Goal: Information Seeking & Learning: Learn about a topic

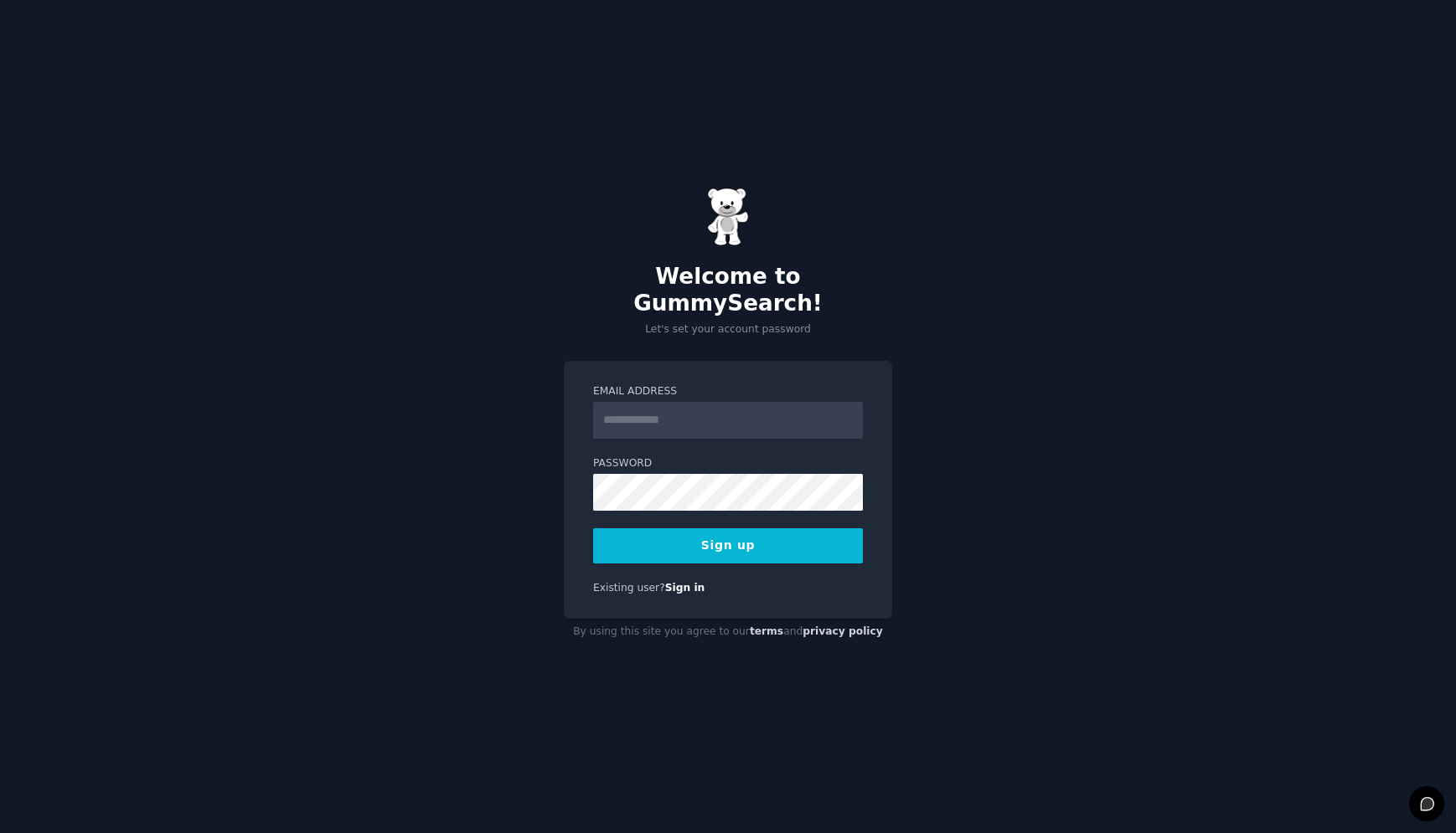
type input "**********"
click at [830, 528] on button "Sign up" at bounding box center [728, 546] width 270 height 35
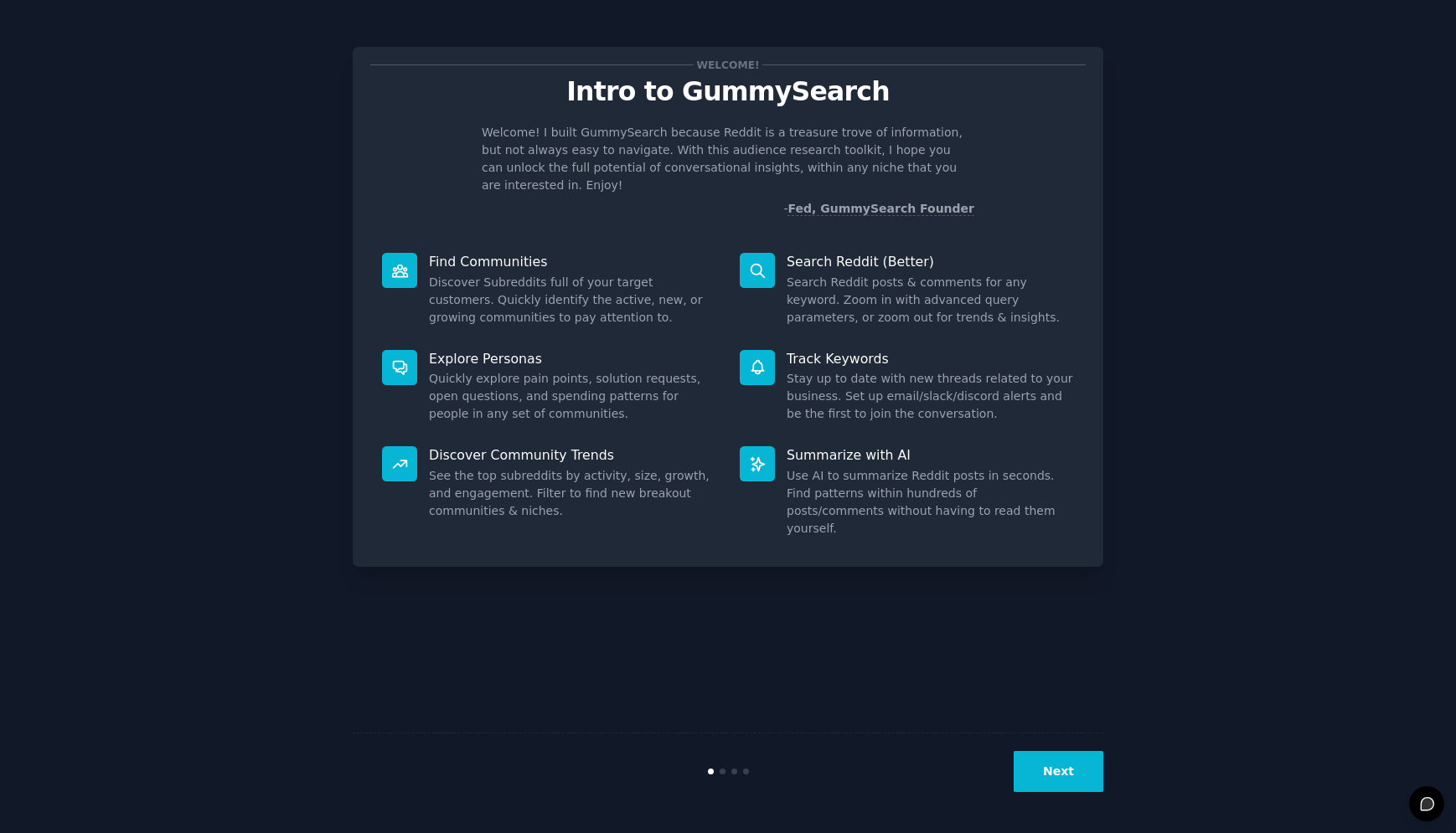
click at [1038, 768] on button "Next" at bounding box center [1059, 772] width 90 height 41
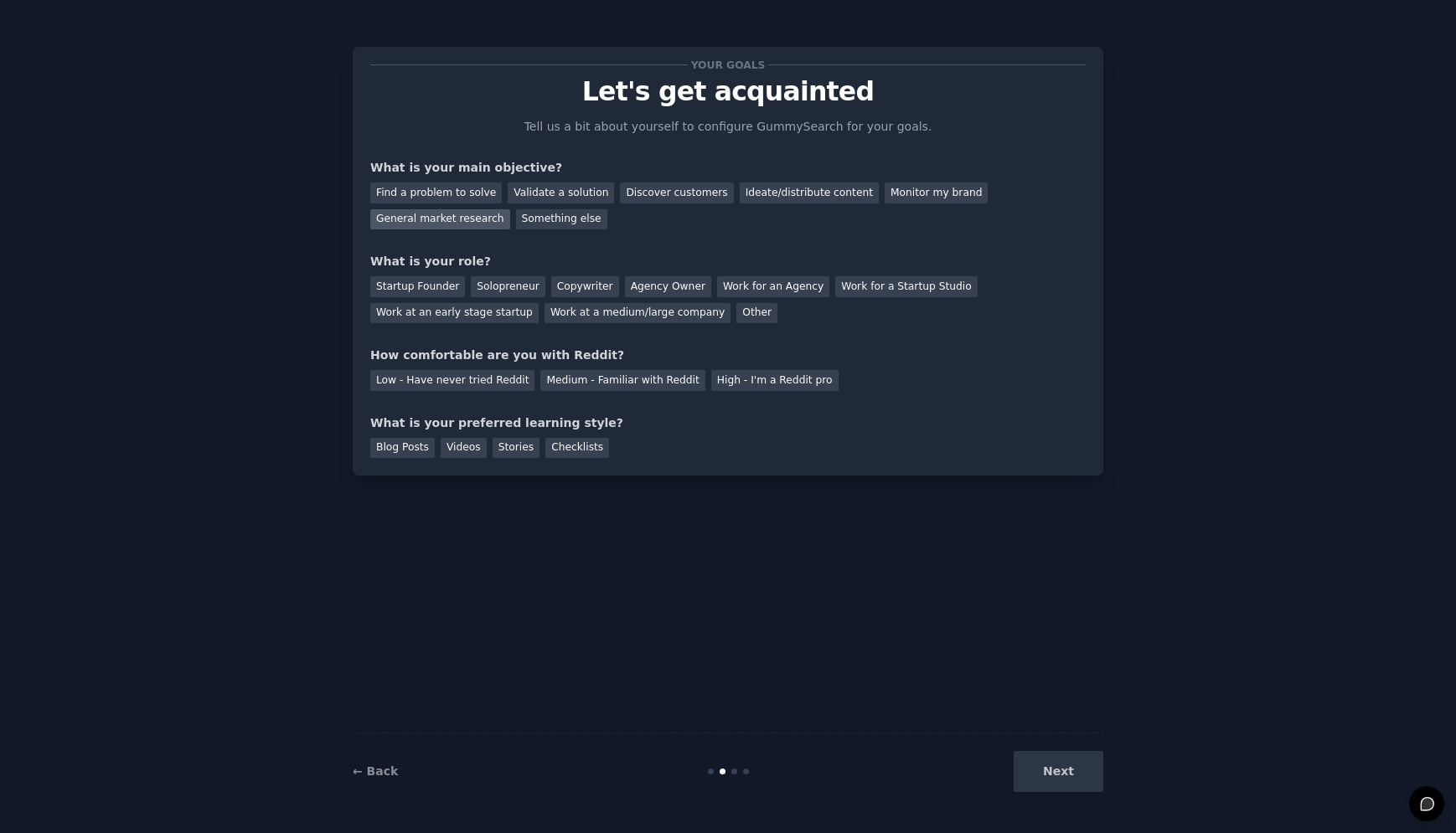
click at [428, 216] on div "General market research" at bounding box center [439, 219] width 139 height 21
click at [572, 281] on div "Copywriter" at bounding box center [585, 286] width 68 height 21
click at [649, 376] on div "Medium - Familiar with Reddit" at bounding box center [622, 380] width 164 height 21
click at [578, 450] on div "Checklists" at bounding box center [576, 448] width 63 height 21
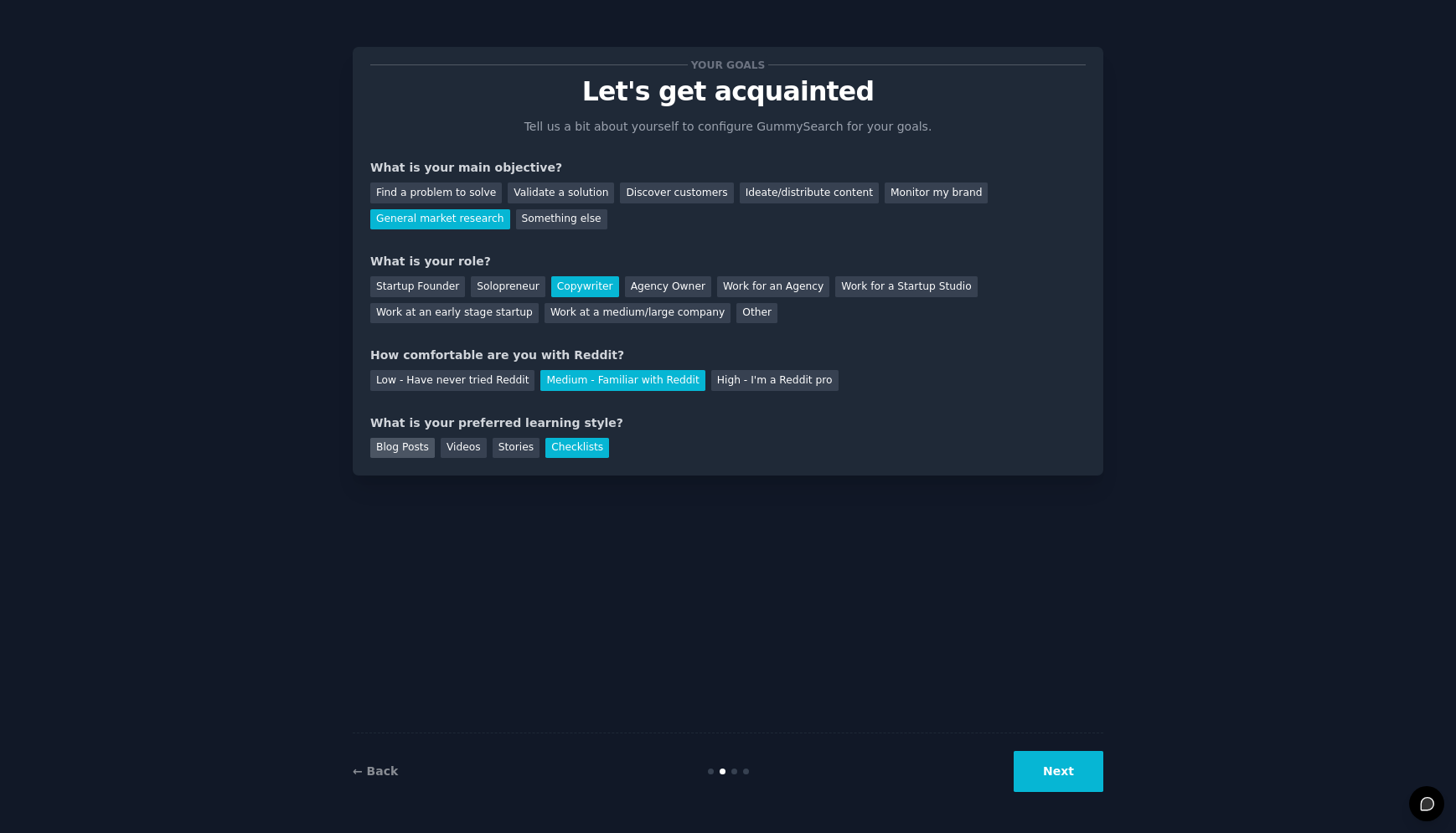
click at [421, 449] on div "Blog Posts" at bounding box center [402, 448] width 64 height 21
click at [576, 453] on div "Checklists" at bounding box center [576, 448] width 63 height 21
click at [1062, 767] on button "Next" at bounding box center [1059, 772] width 90 height 41
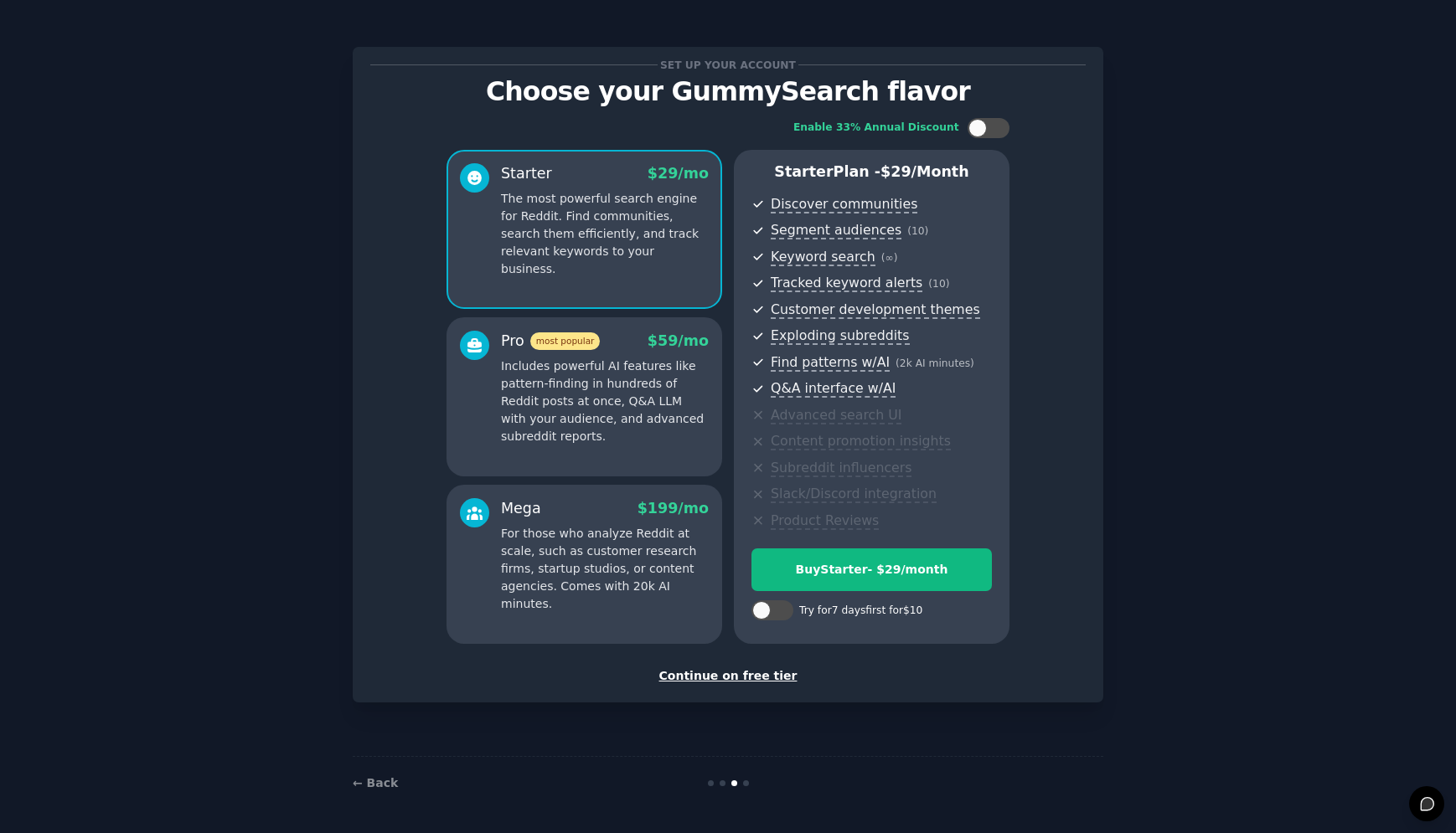
click at [737, 680] on div "Continue on free tier" at bounding box center [728, 676] width 716 height 17
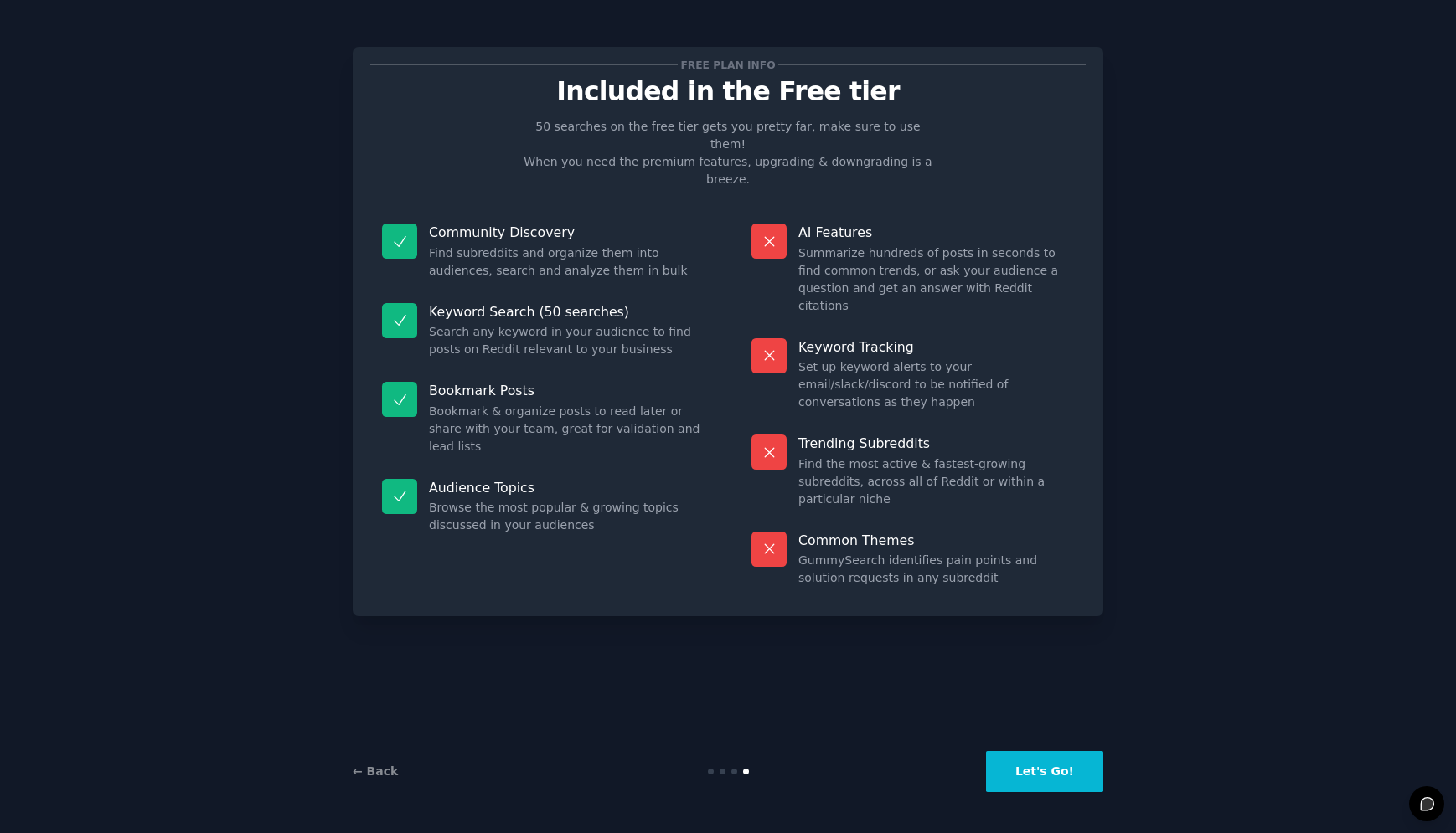
click at [1058, 780] on button "Let's Go!" at bounding box center [1044, 772] width 117 height 41
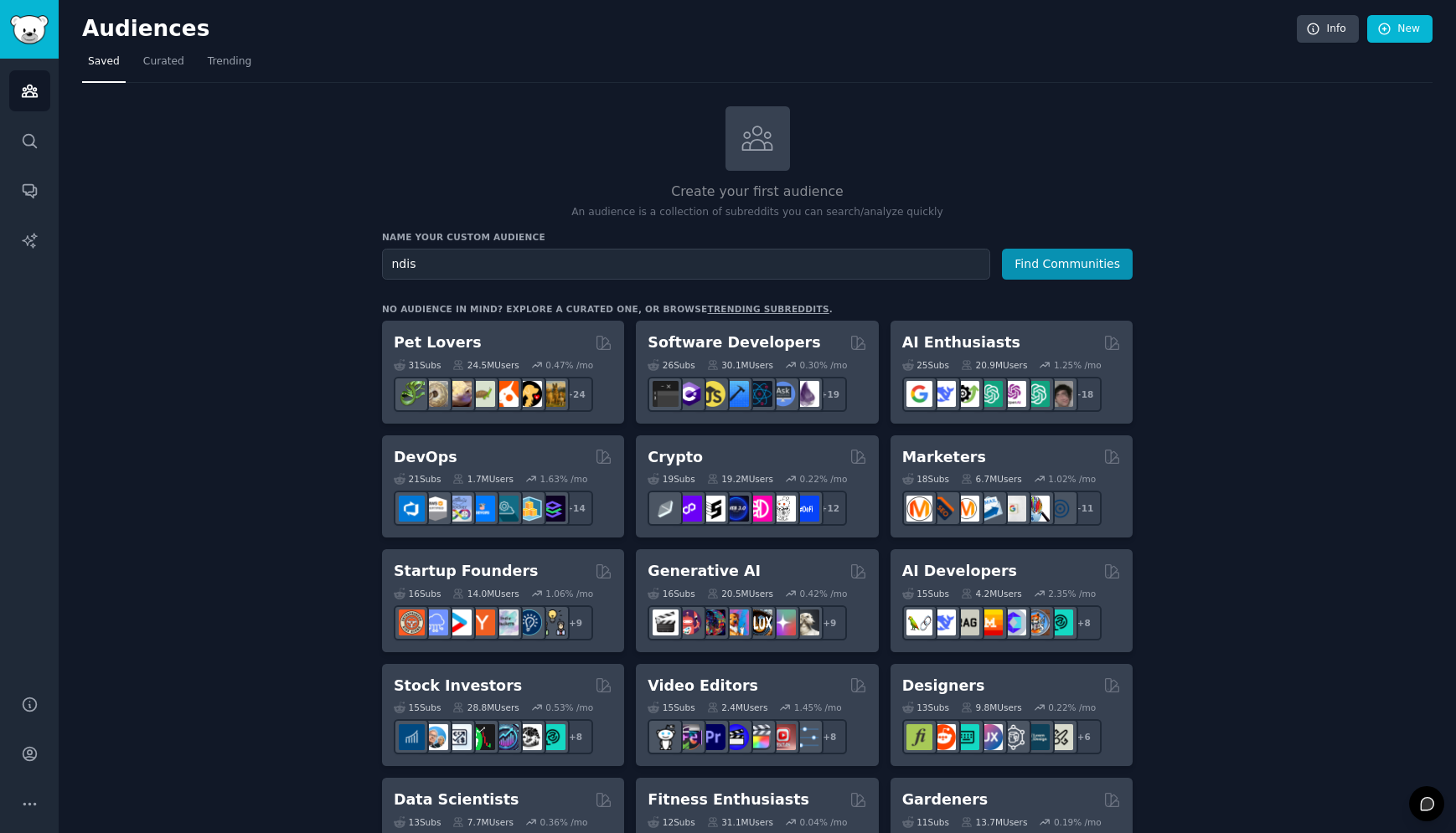
type input "ndis"
click at [1002, 249] on button "Find Communities" at bounding box center [1067, 264] width 130 height 31
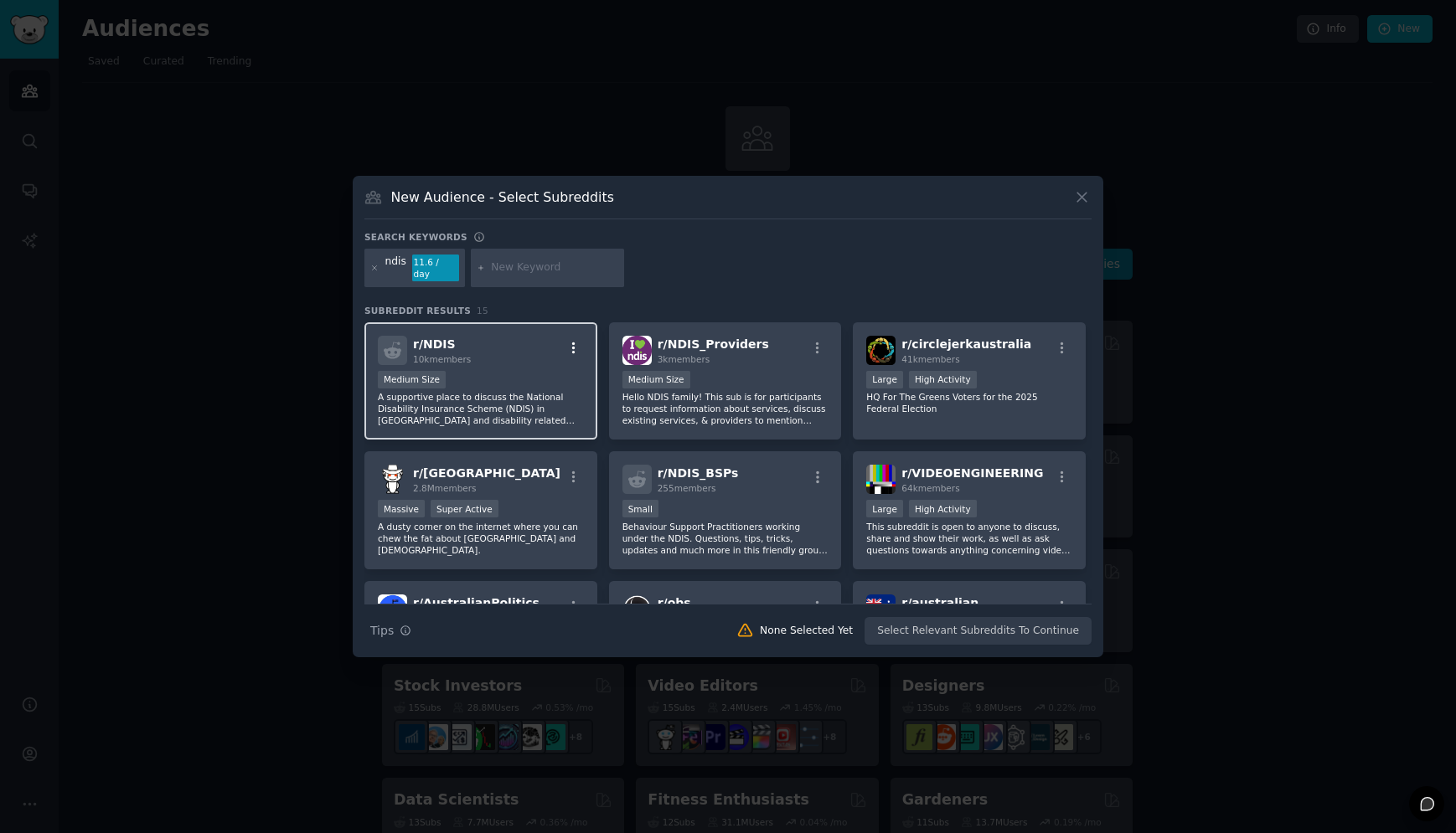
click at [569, 341] on icon "button" at bounding box center [573, 349] width 15 height 15
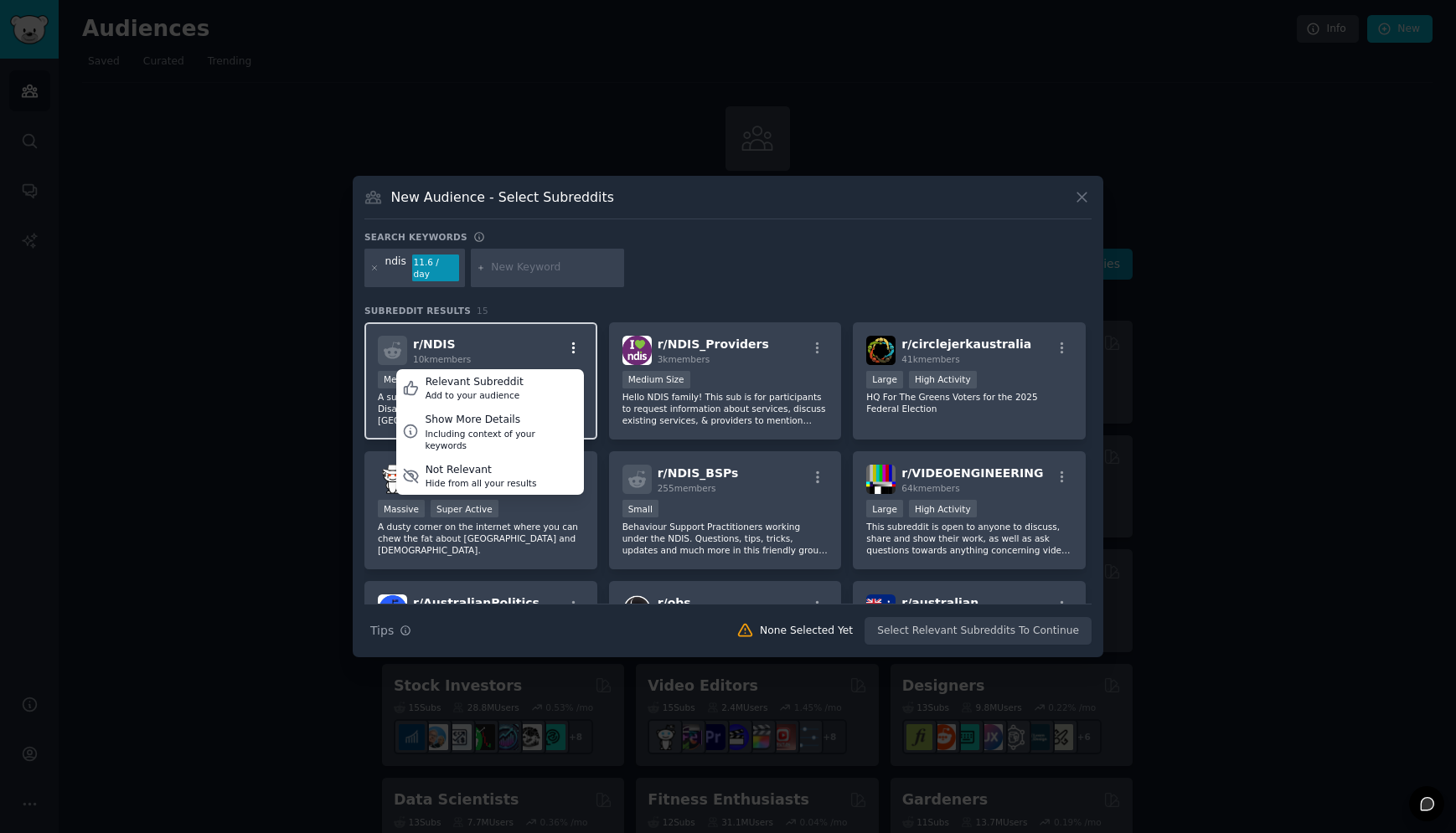
click at [576, 341] on icon "button" at bounding box center [573, 349] width 15 height 15
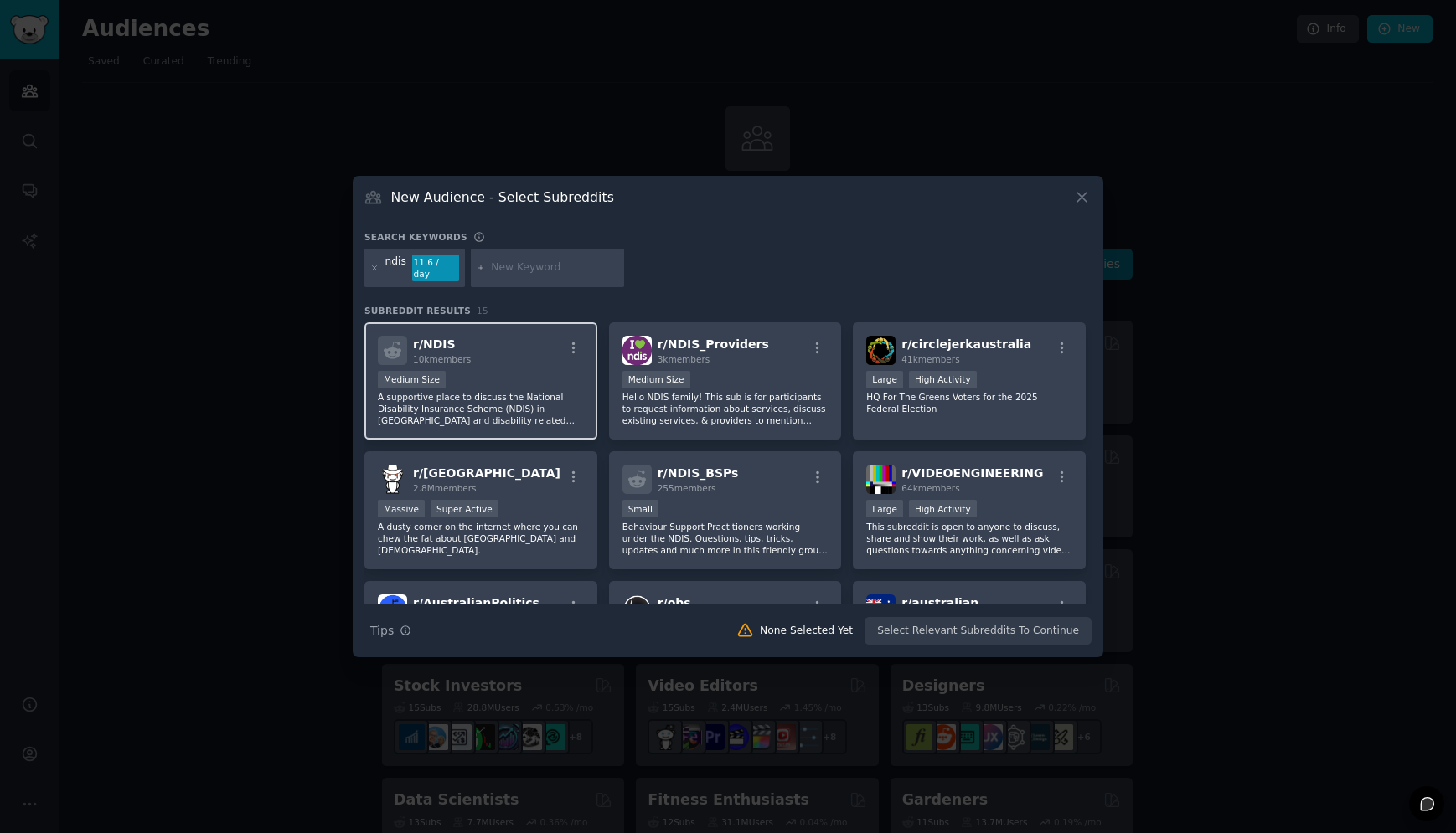
click at [471, 383] on div "1000 - 10,000 members Medium Size" at bounding box center [481, 381] width 206 height 21
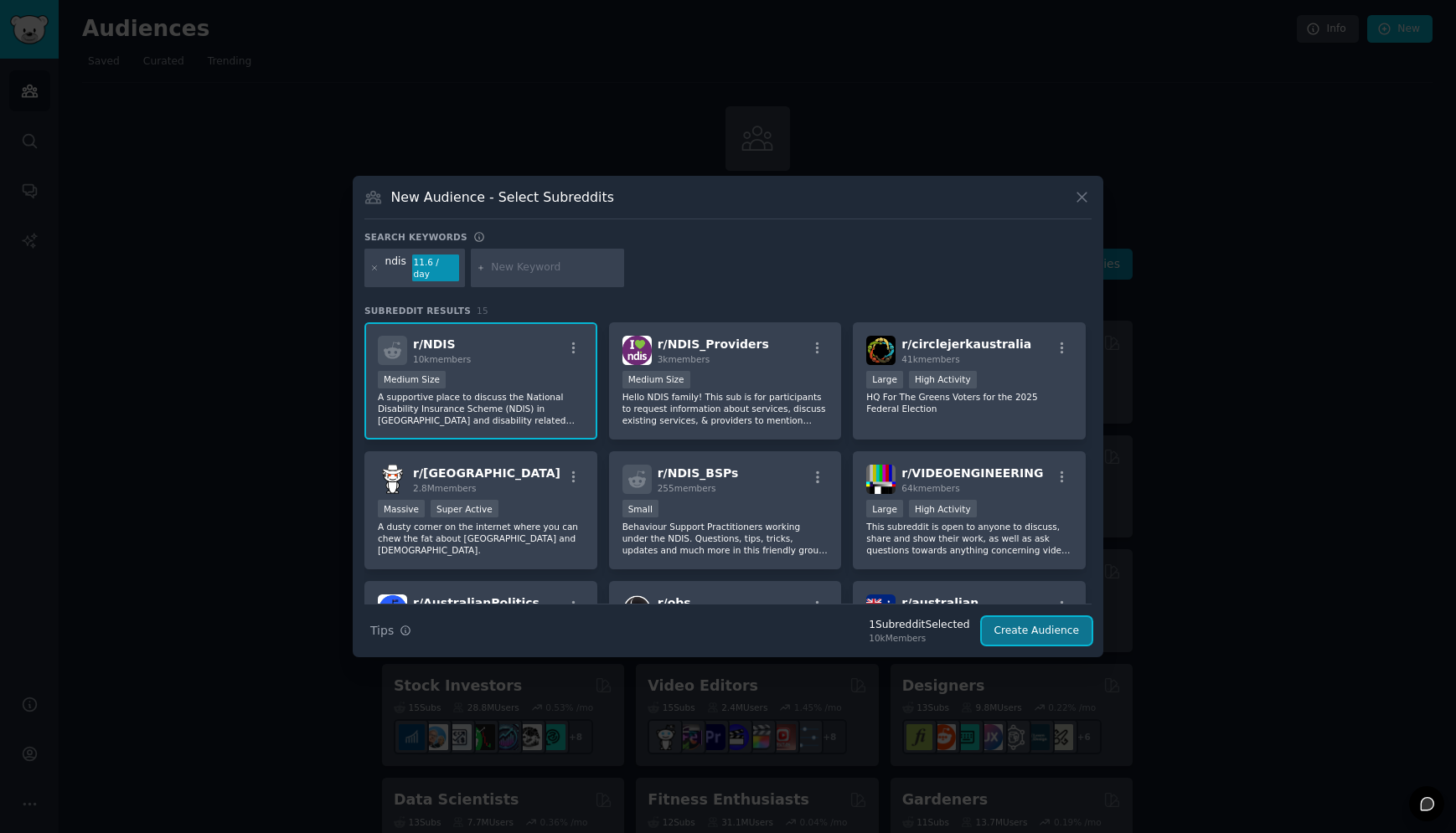
click at [1075, 628] on button "Create Audience" at bounding box center [1037, 631] width 110 height 28
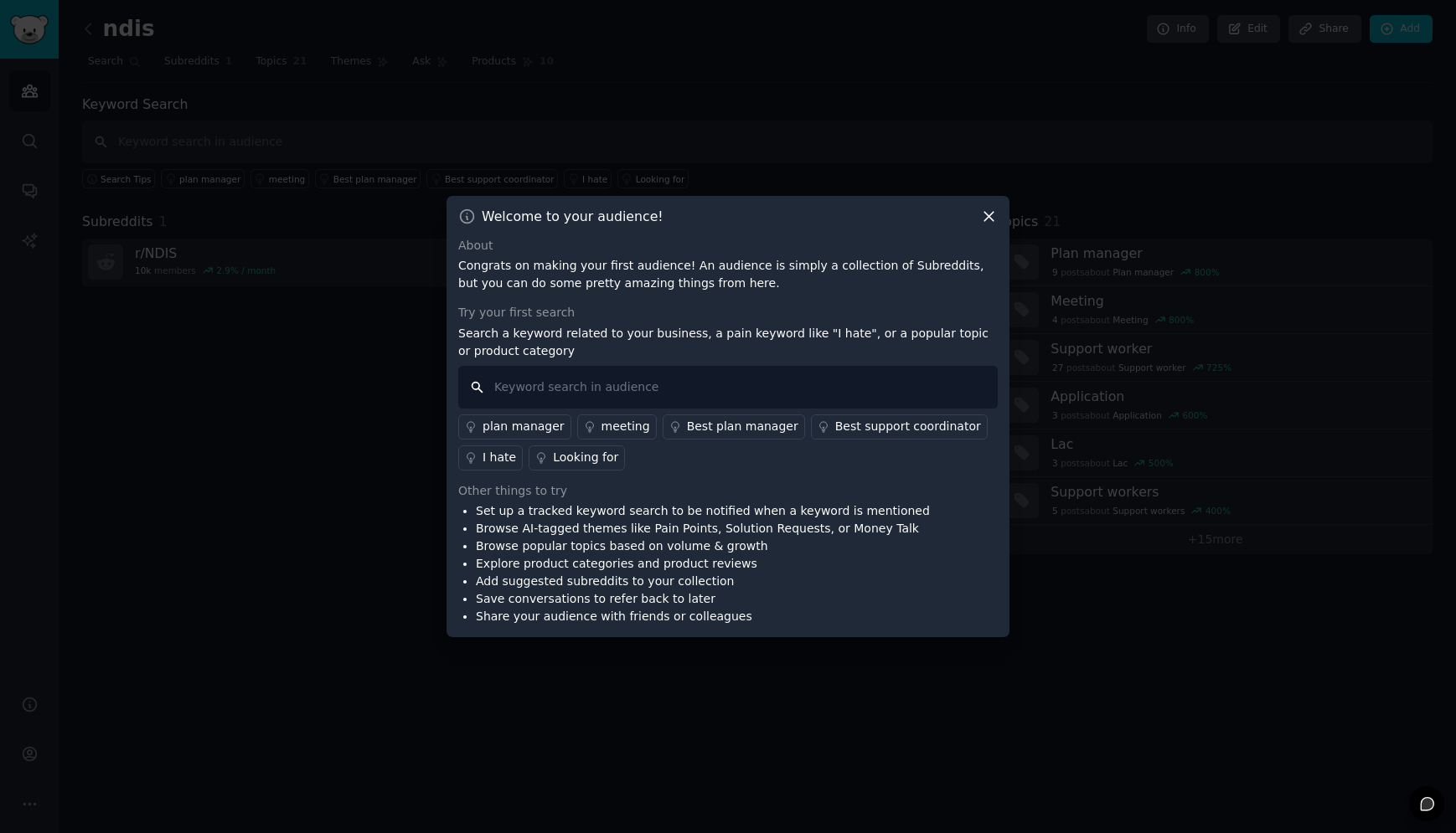
click at [578, 393] on input "text" at bounding box center [728, 387] width 539 height 43
type input "support coordination"
type input "support coordinator"
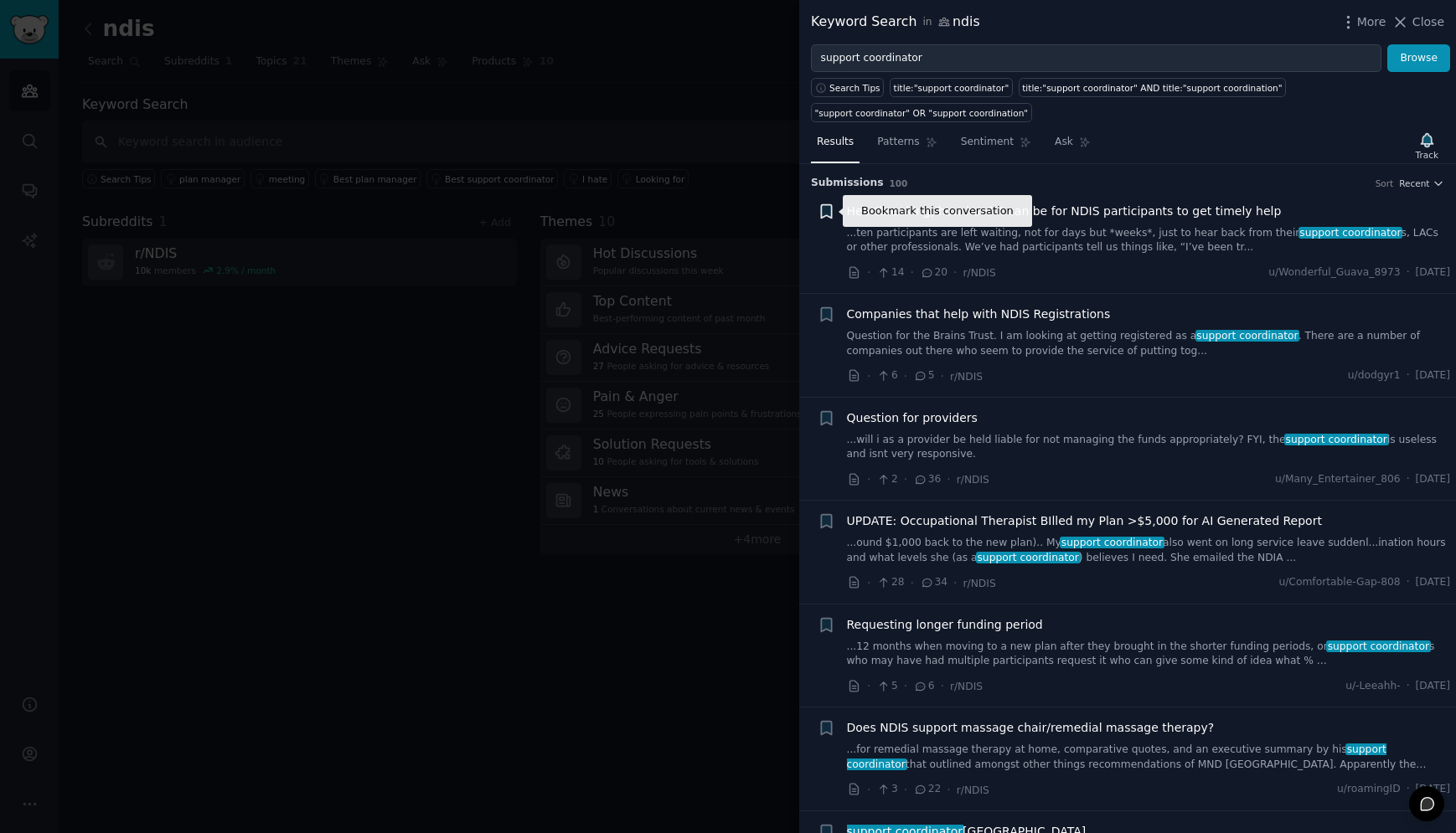
click at [821, 209] on icon "button" at bounding box center [826, 211] width 10 height 14
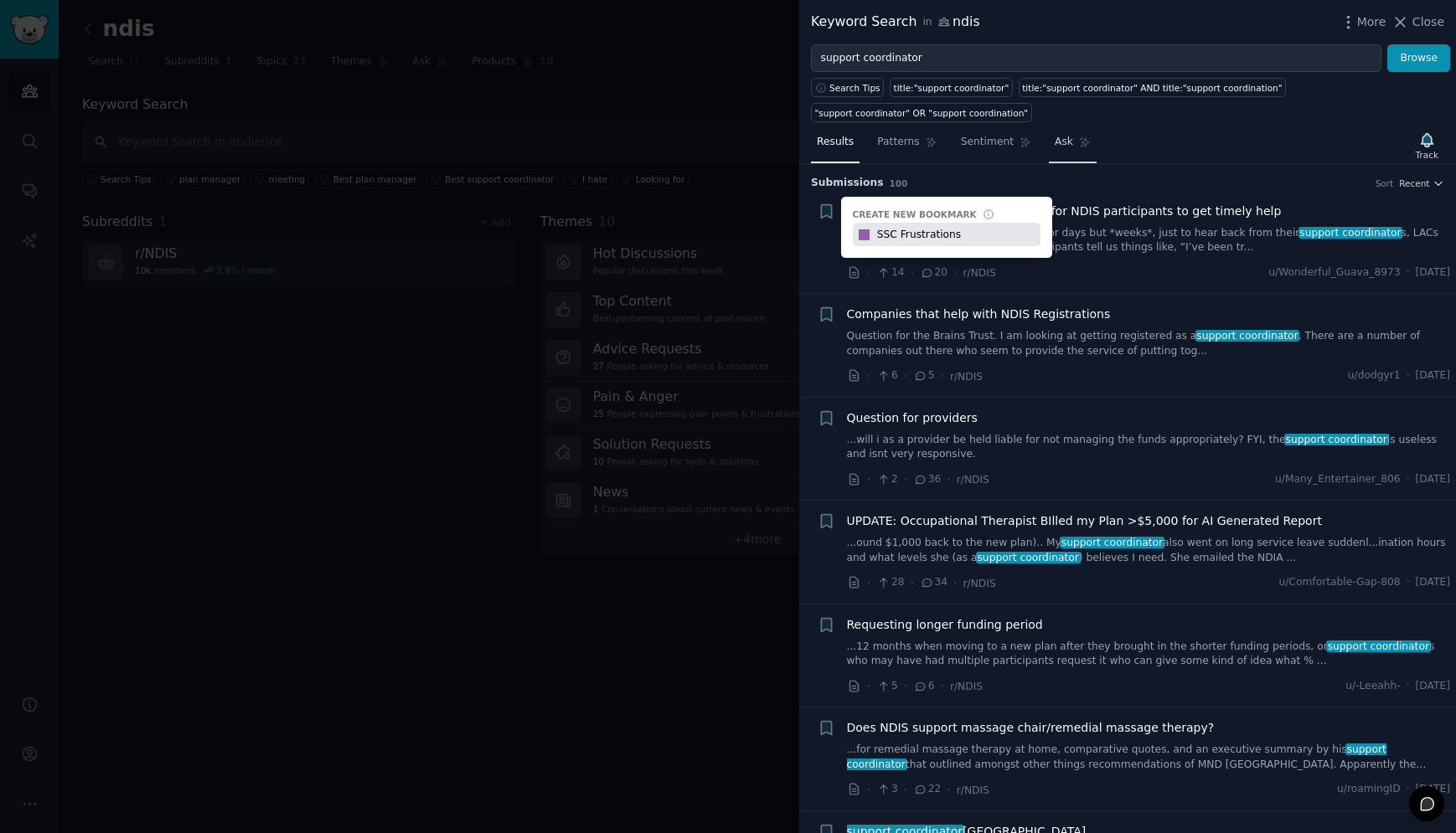
type input "SSC Frustrations"
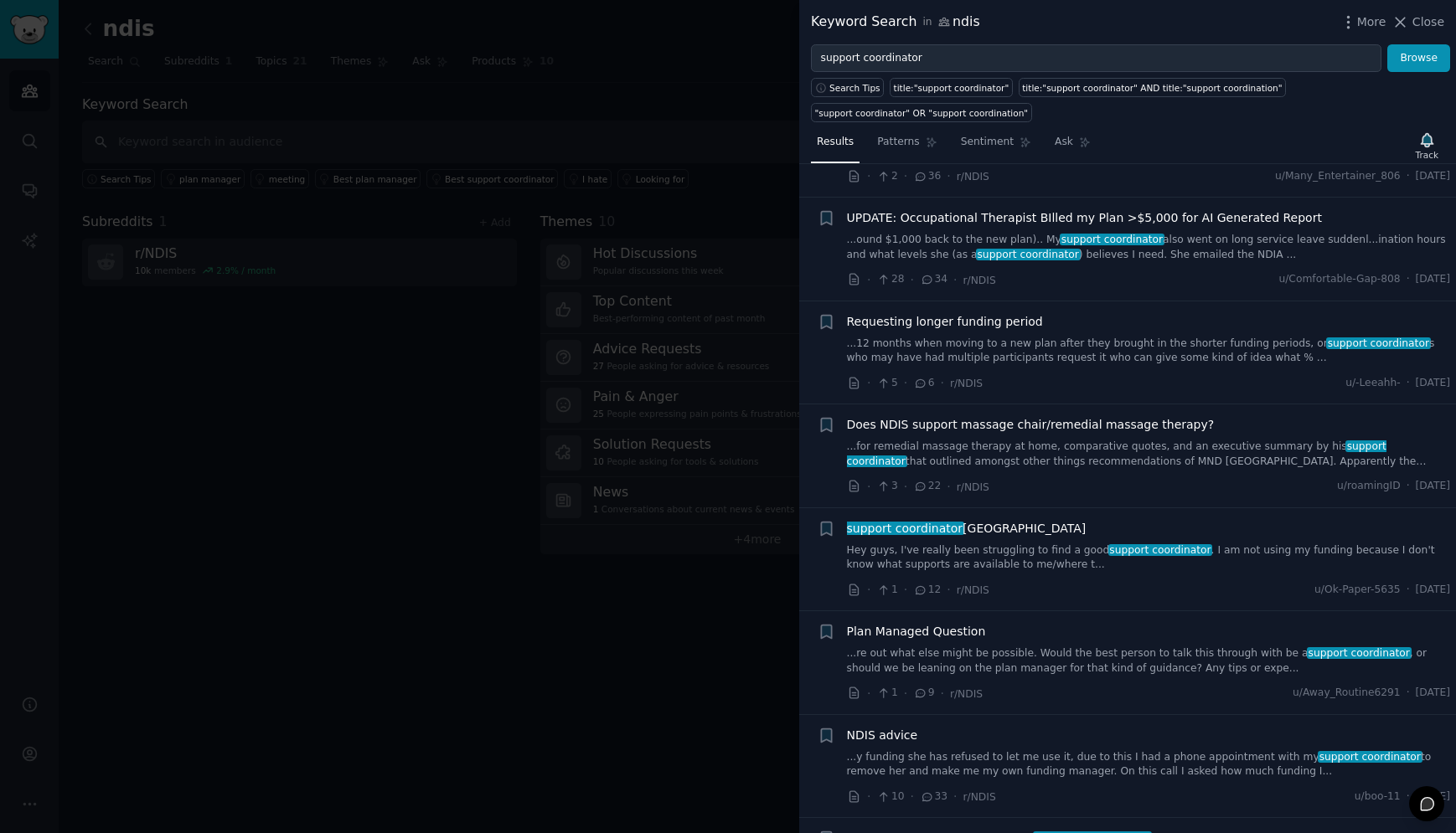
scroll to position [535, 0]
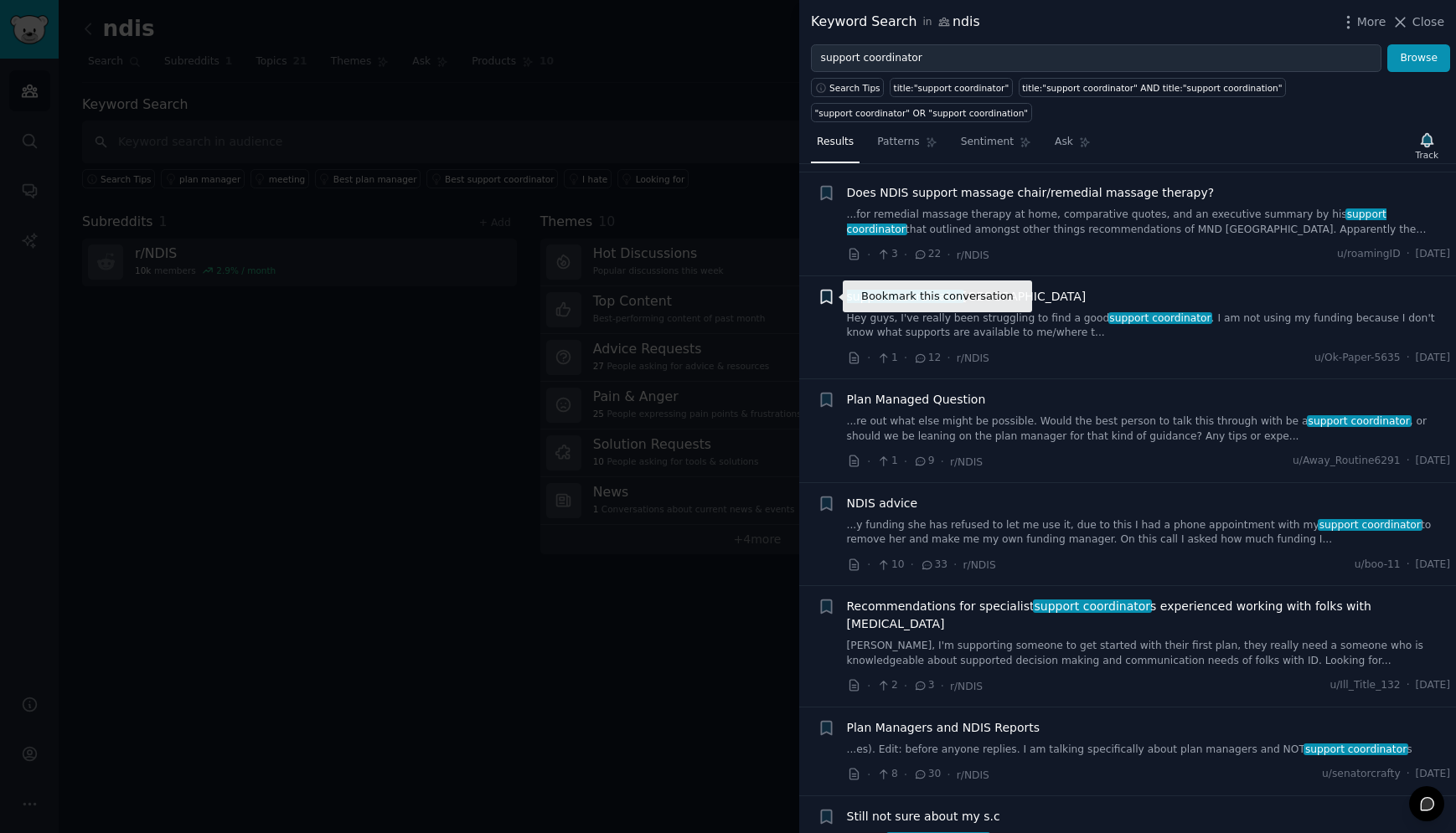
click at [827, 295] on icon "button" at bounding box center [826, 296] width 10 height 14
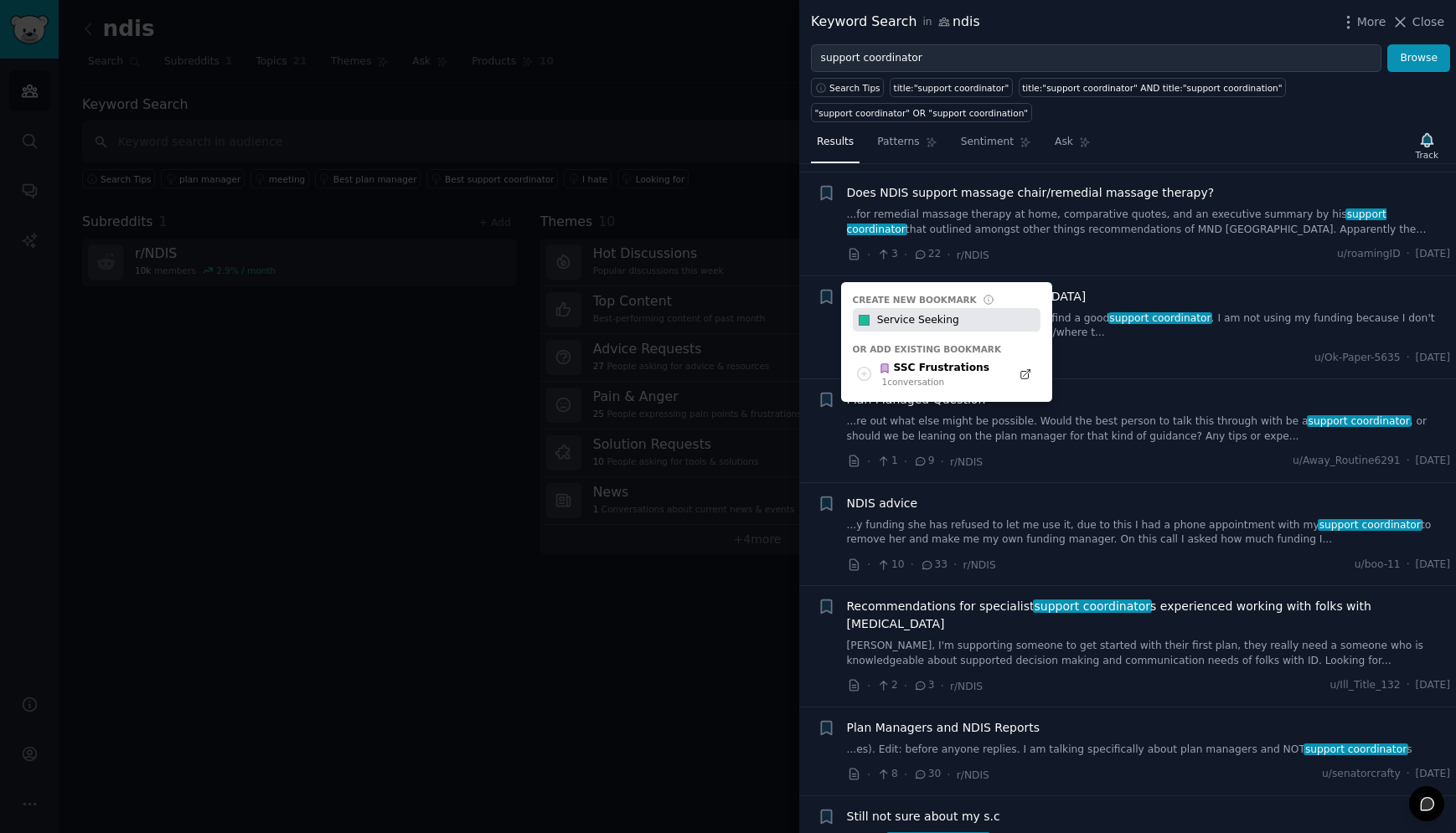
type input "Service Seeking"
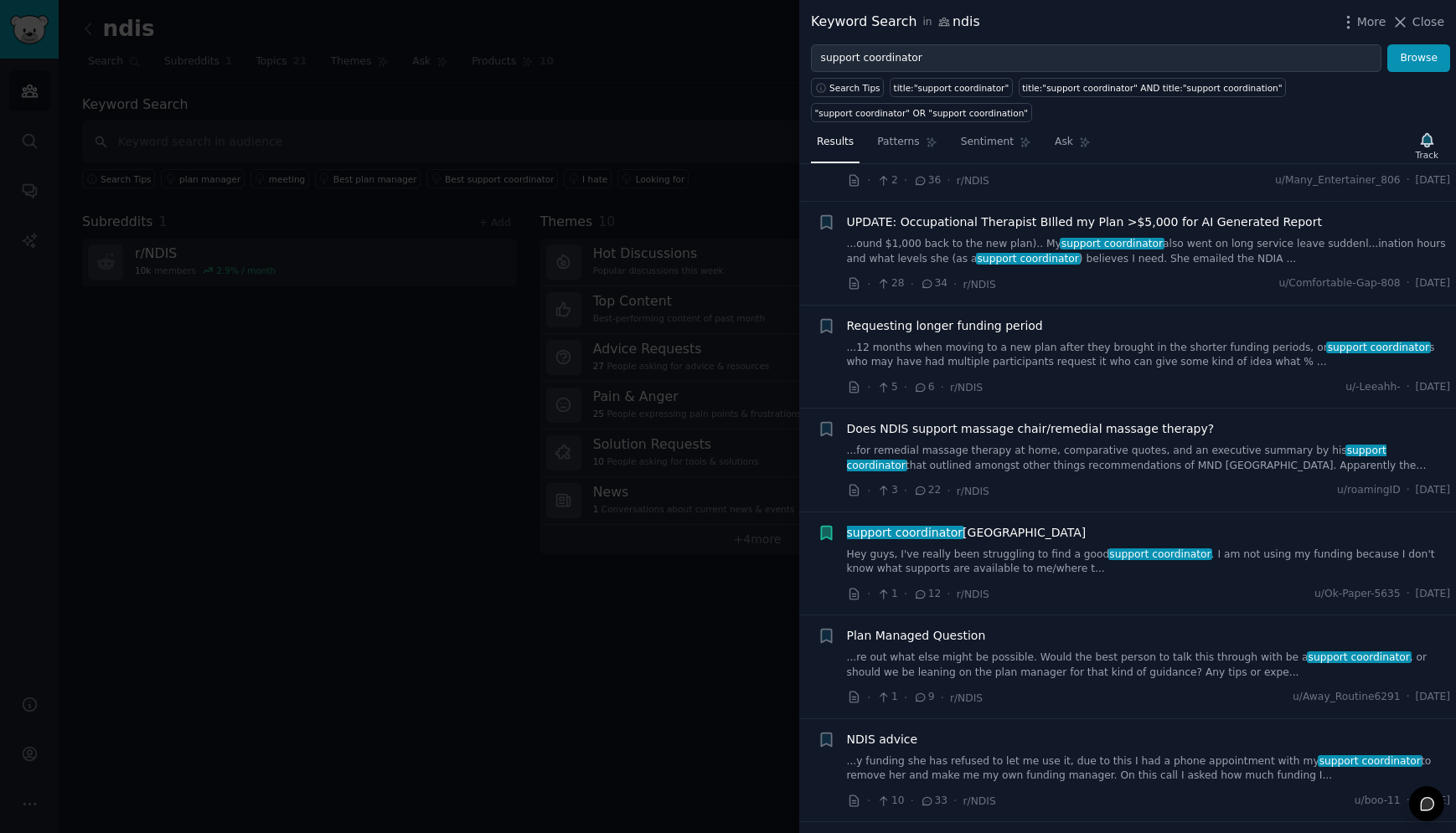
scroll to position [0, 0]
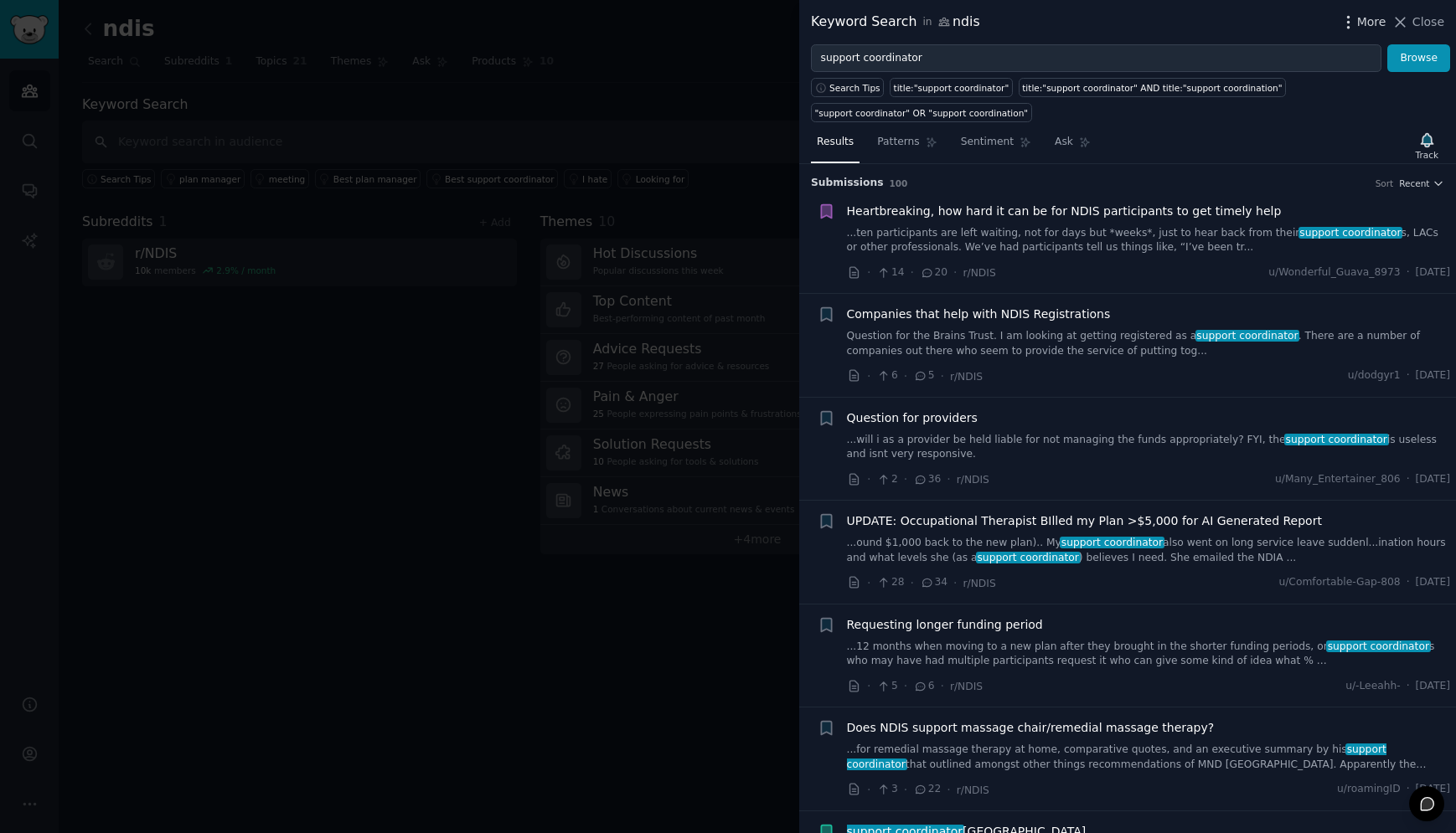
click at [1354, 21] on icon "button" at bounding box center [1348, 22] width 17 height 17
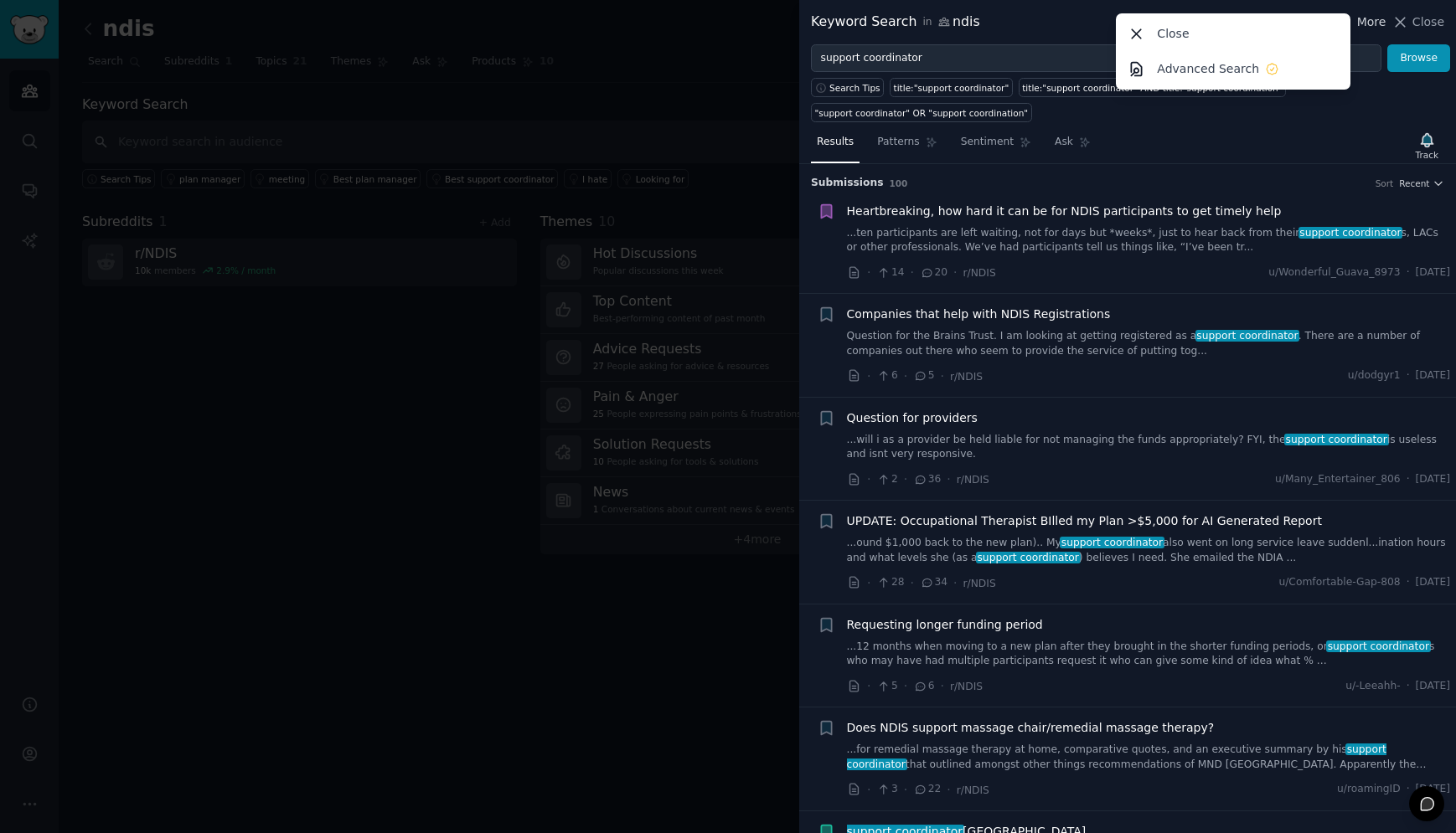
click at [1354, 21] on icon "button" at bounding box center [1348, 22] width 17 height 17
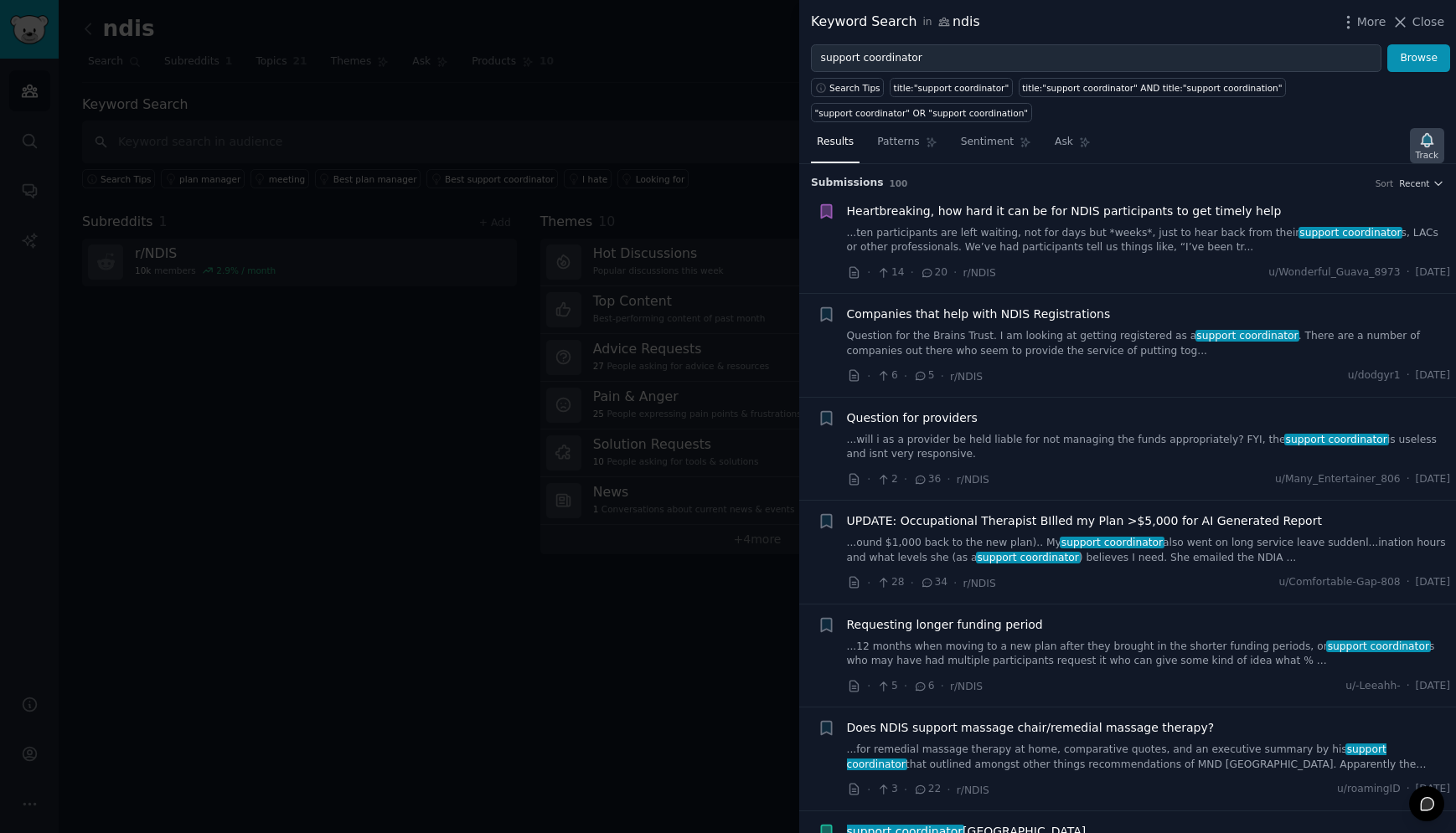
click at [1428, 147] on icon "button" at bounding box center [1426, 139] width 17 height 17
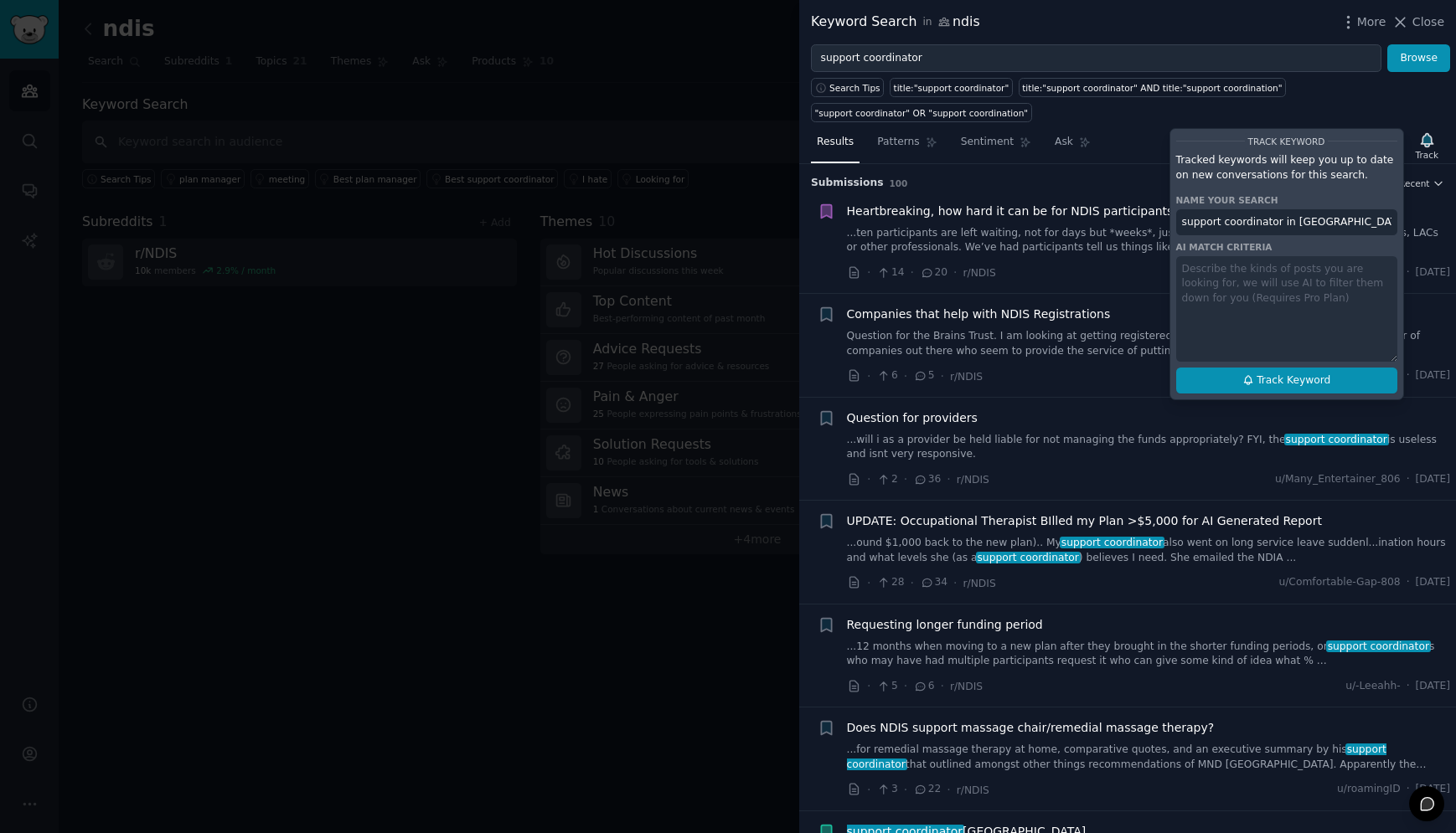
click at [1278, 385] on span "Track Keyword" at bounding box center [1293, 381] width 73 height 15
type input "support coordinator in [GEOGRAPHIC_DATA]"
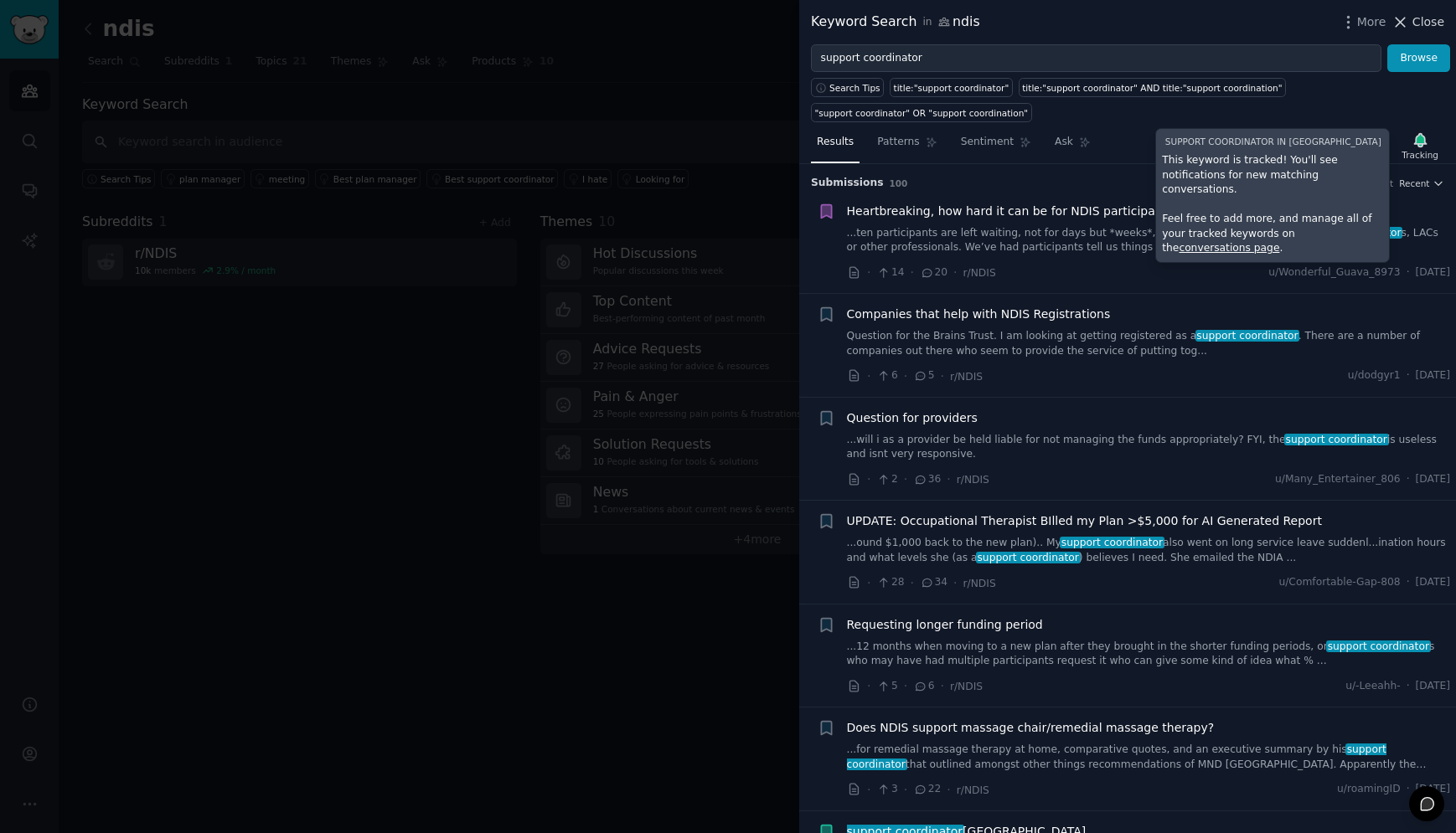
click at [1431, 21] on span "Close" at bounding box center [1428, 22] width 32 height 17
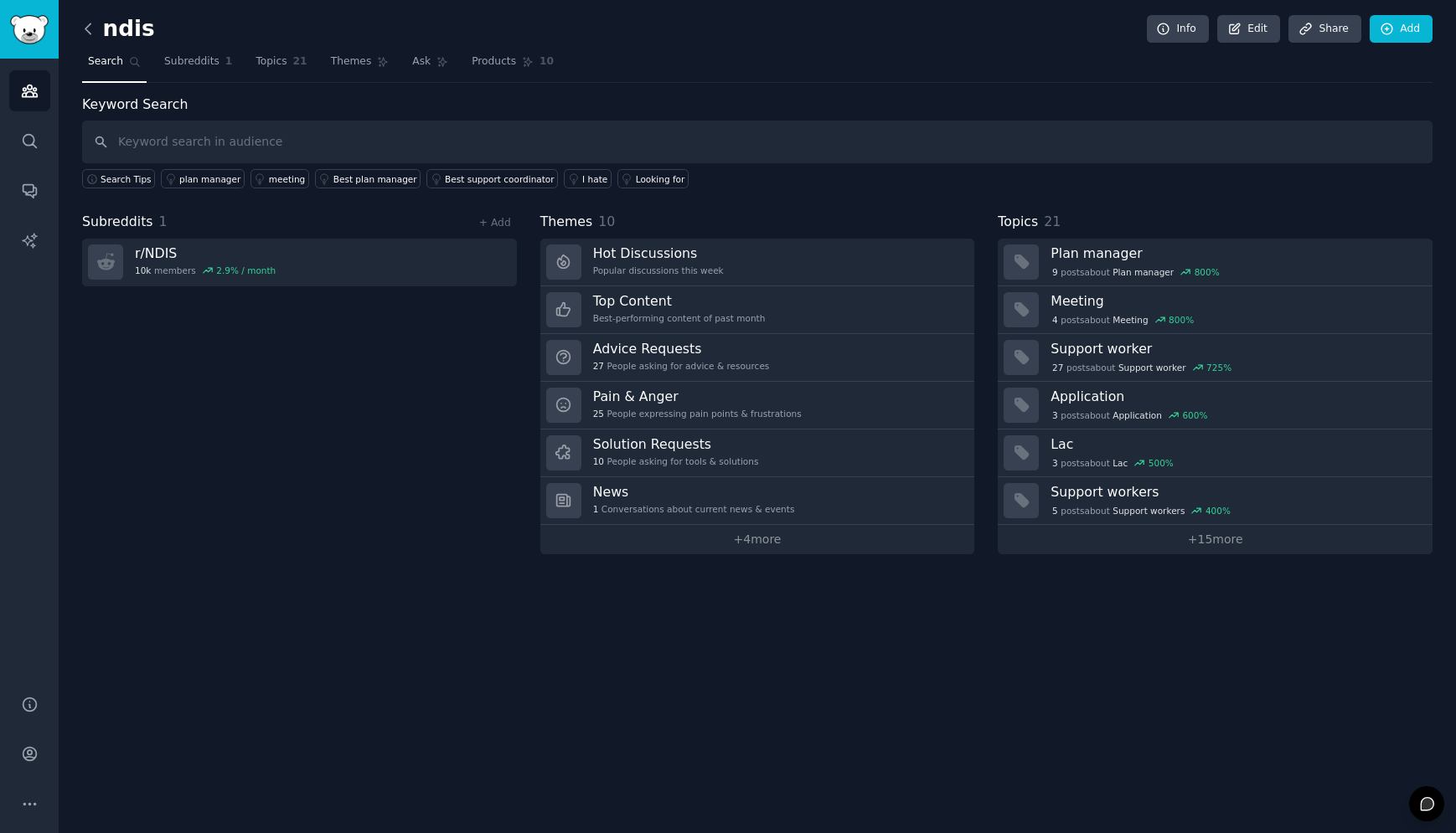
click at [83, 27] on icon at bounding box center [88, 28] width 17 height 17
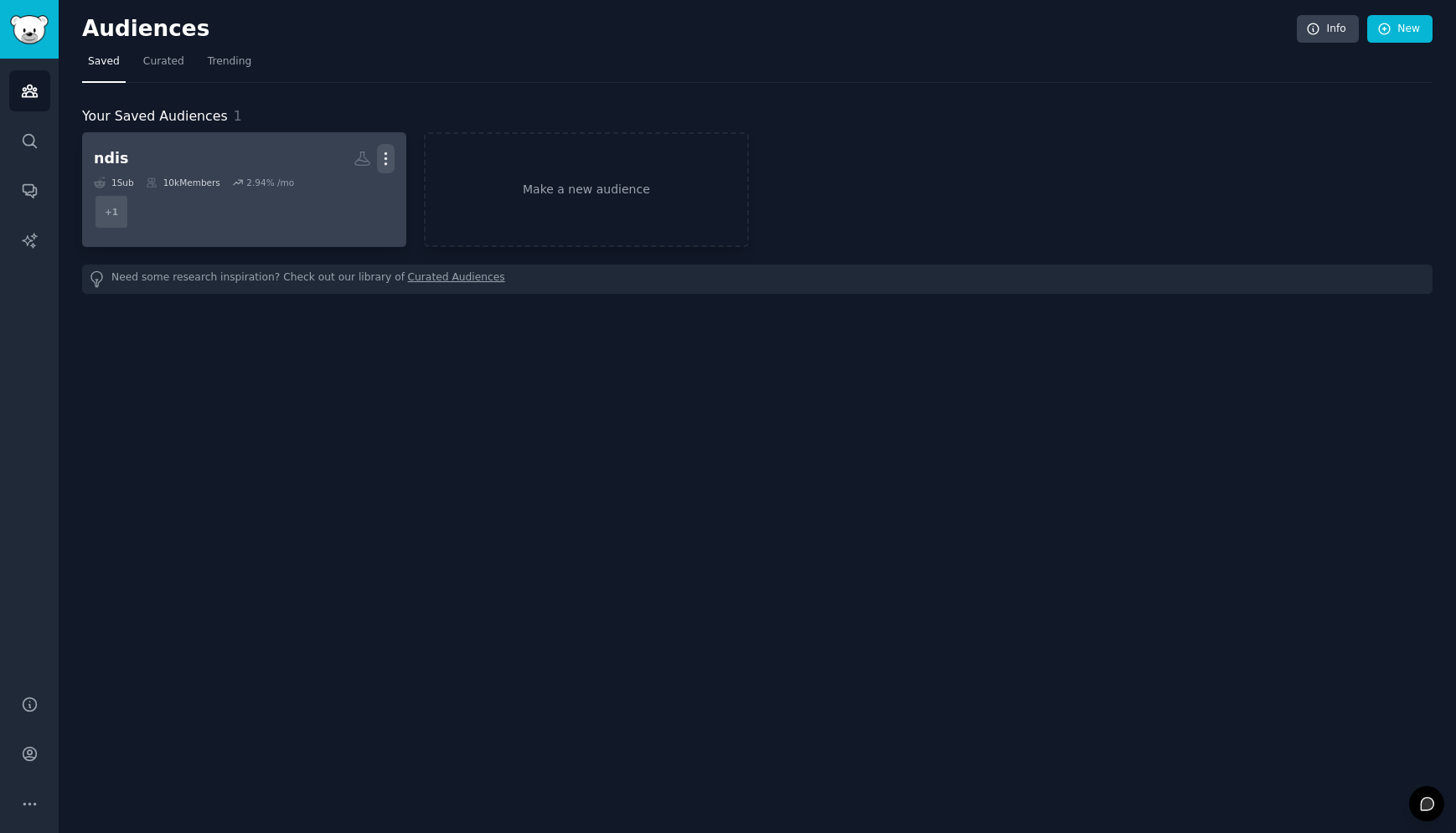
click at [387, 152] on icon "button" at bounding box center [385, 158] width 17 height 17
click at [187, 184] on div "10k Members" at bounding box center [183, 183] width 74 height 12
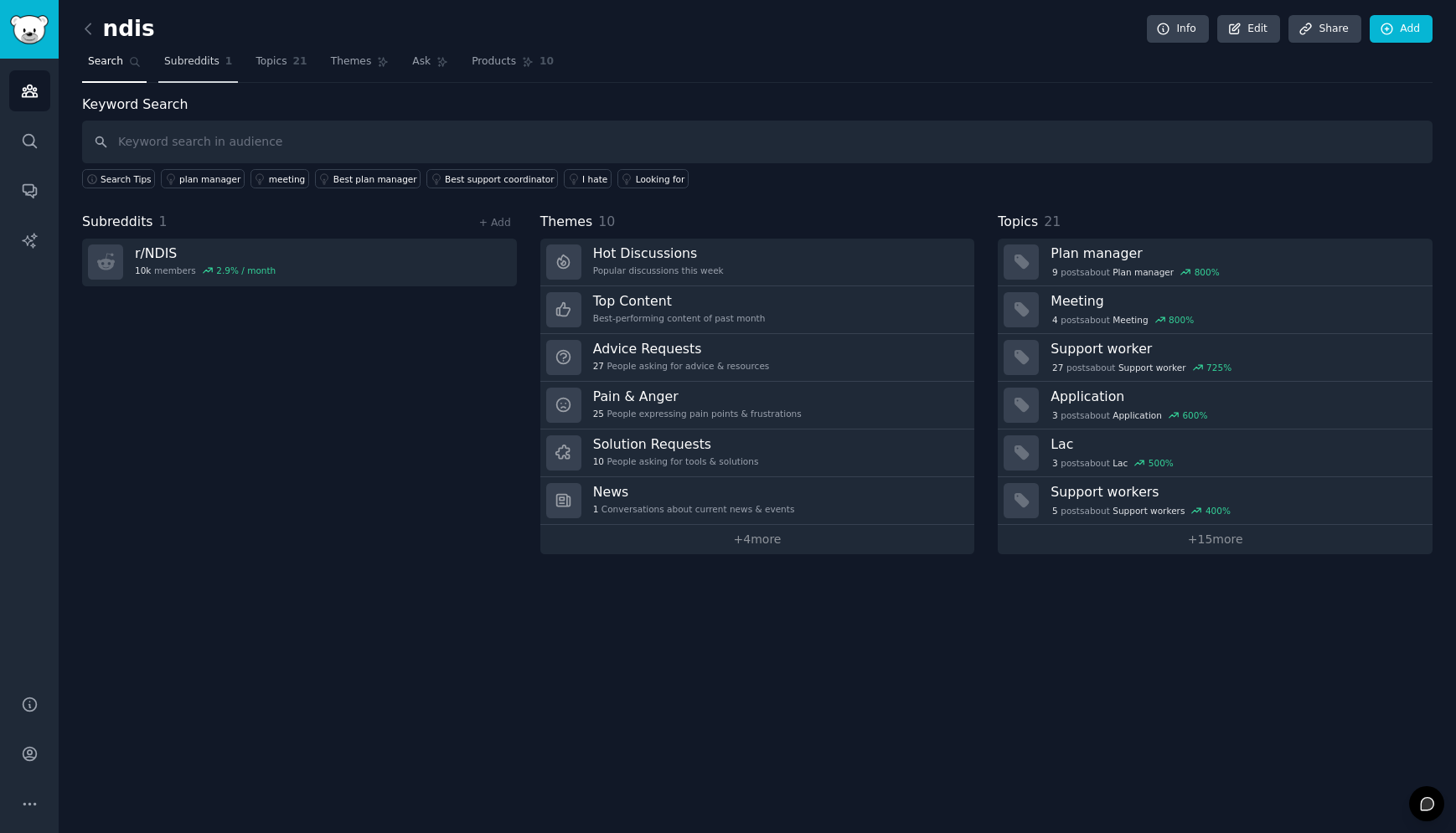
click at [205, 71] on link "Subreddits 1" at bounding box center [198, 65] width 80 height 34
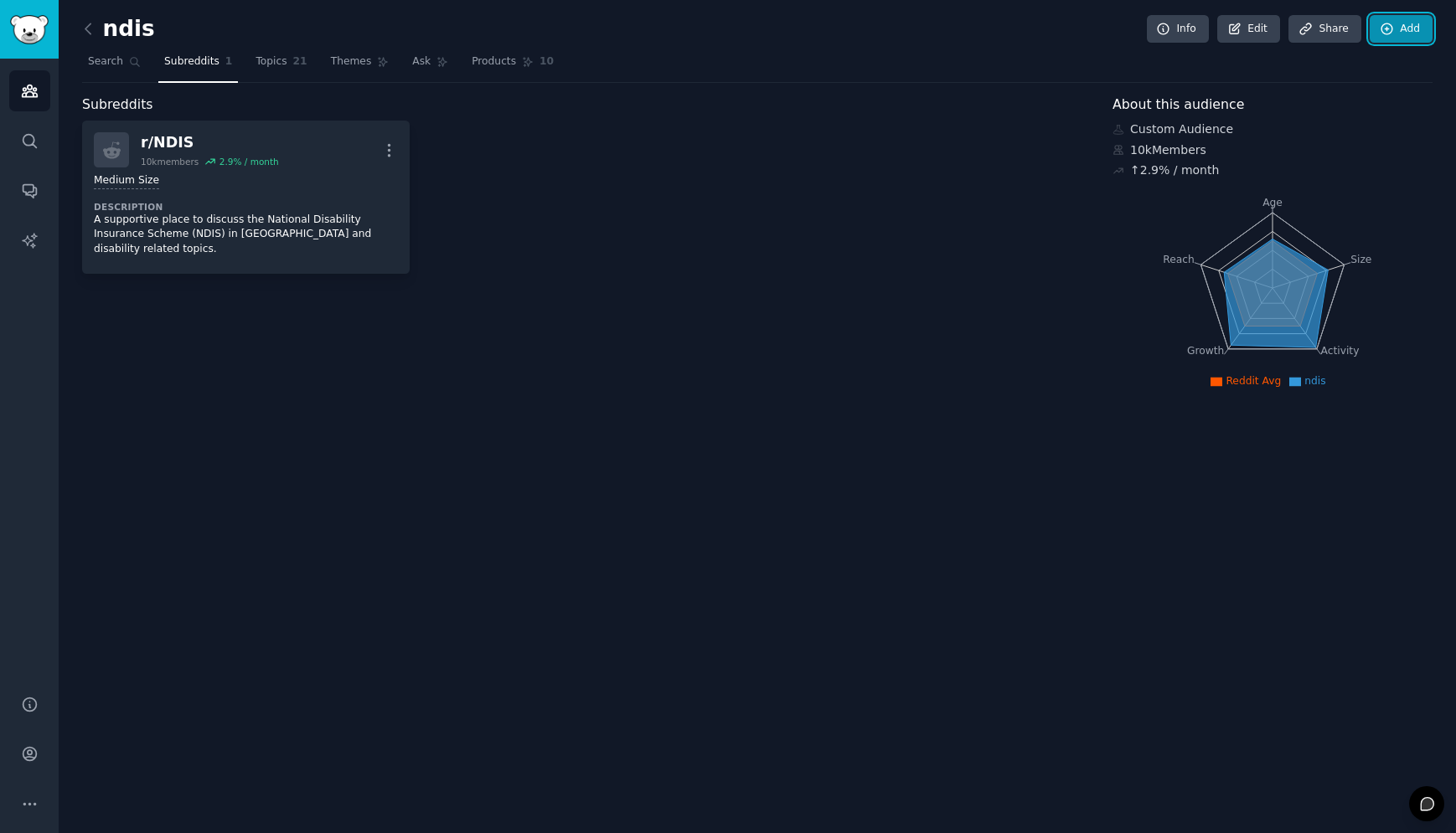
click at [1388, 20] on link "Add" at bounding box center [1401, 28] width 62 height 28
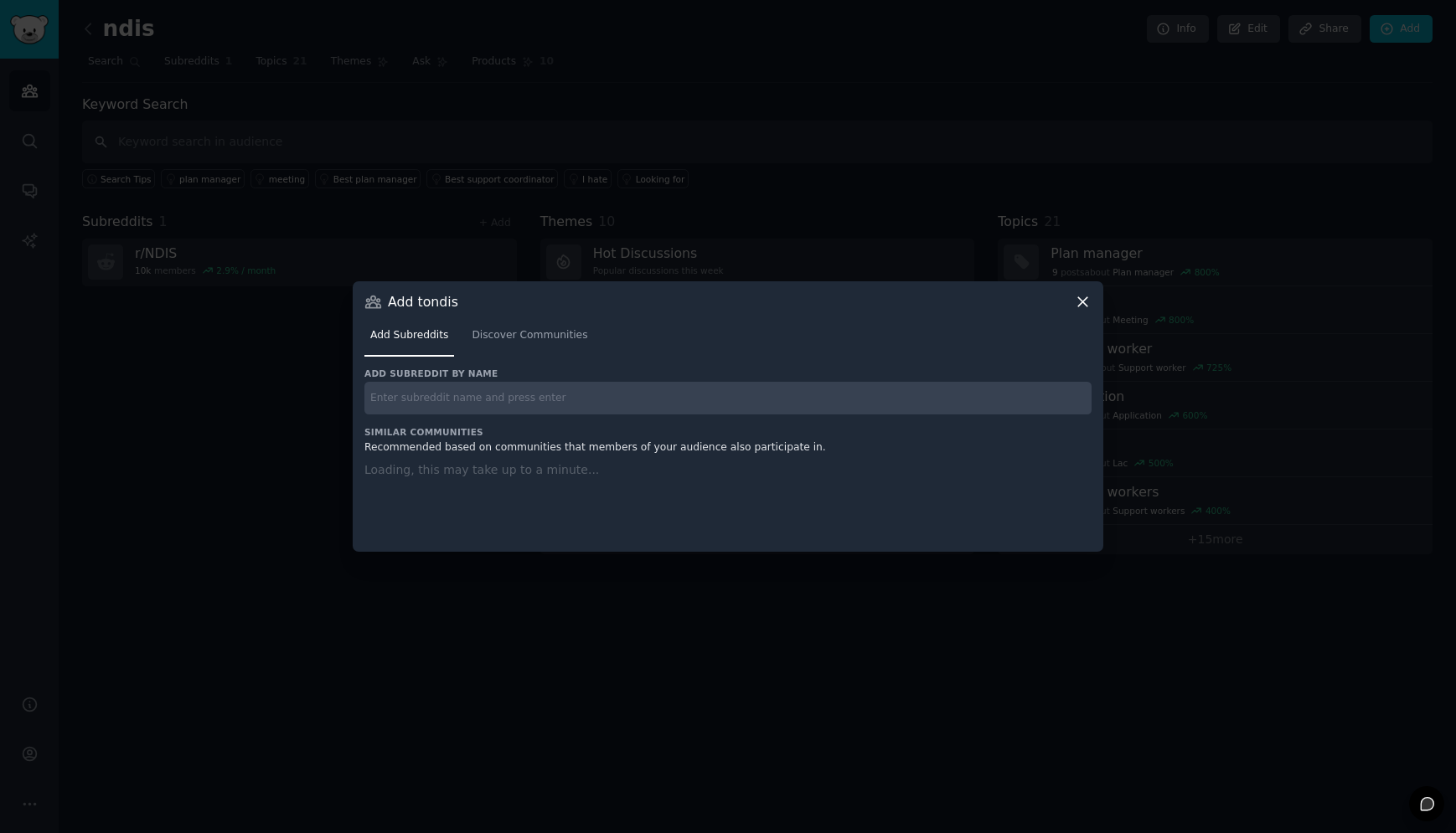
click at [457, 394] on input "text" at bounding box center [728, 398] width 727 height 33
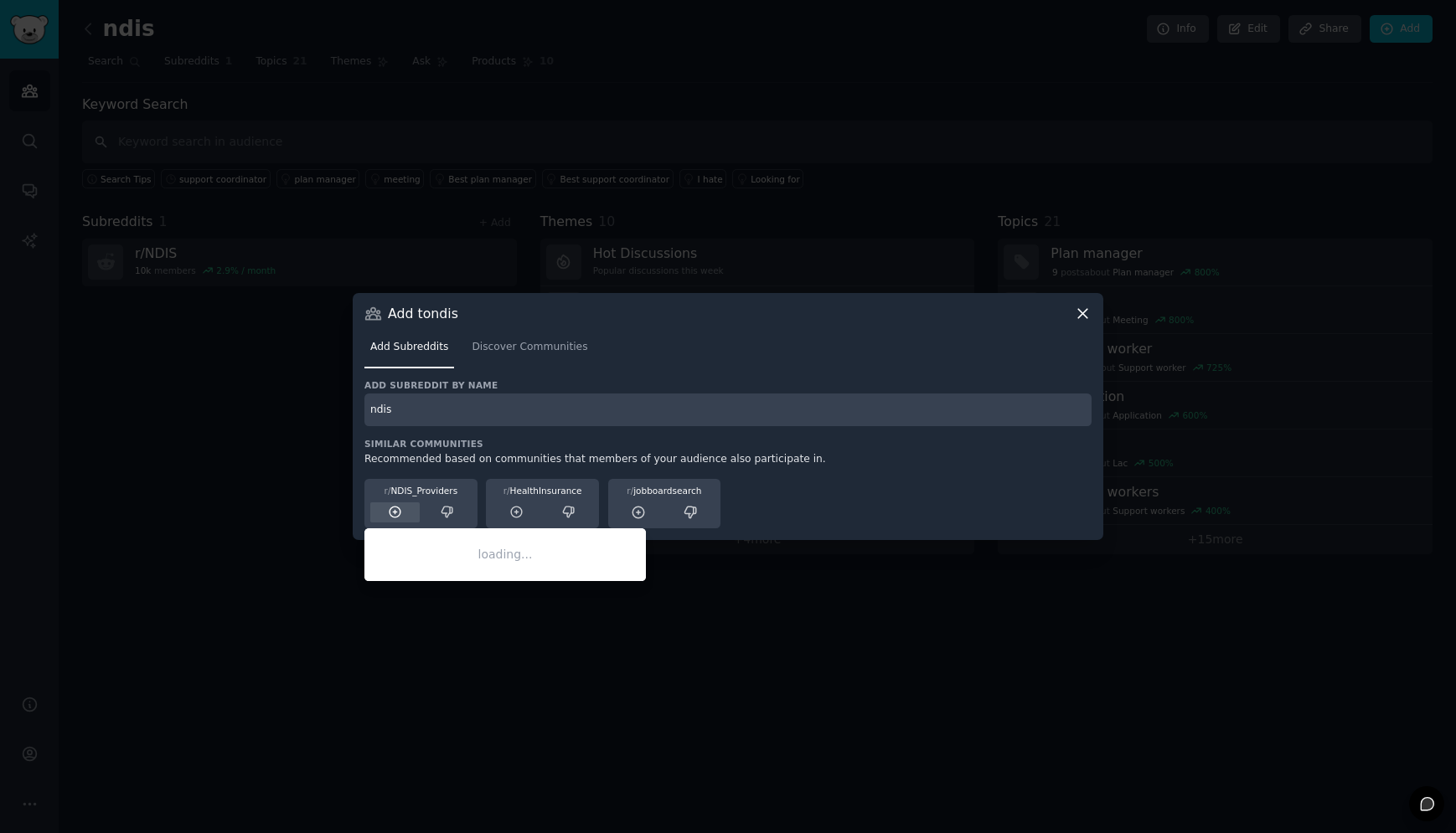
type input "ndis"
click at [394, 513] on icon at bounding box center [395, 512] width 15 height 15
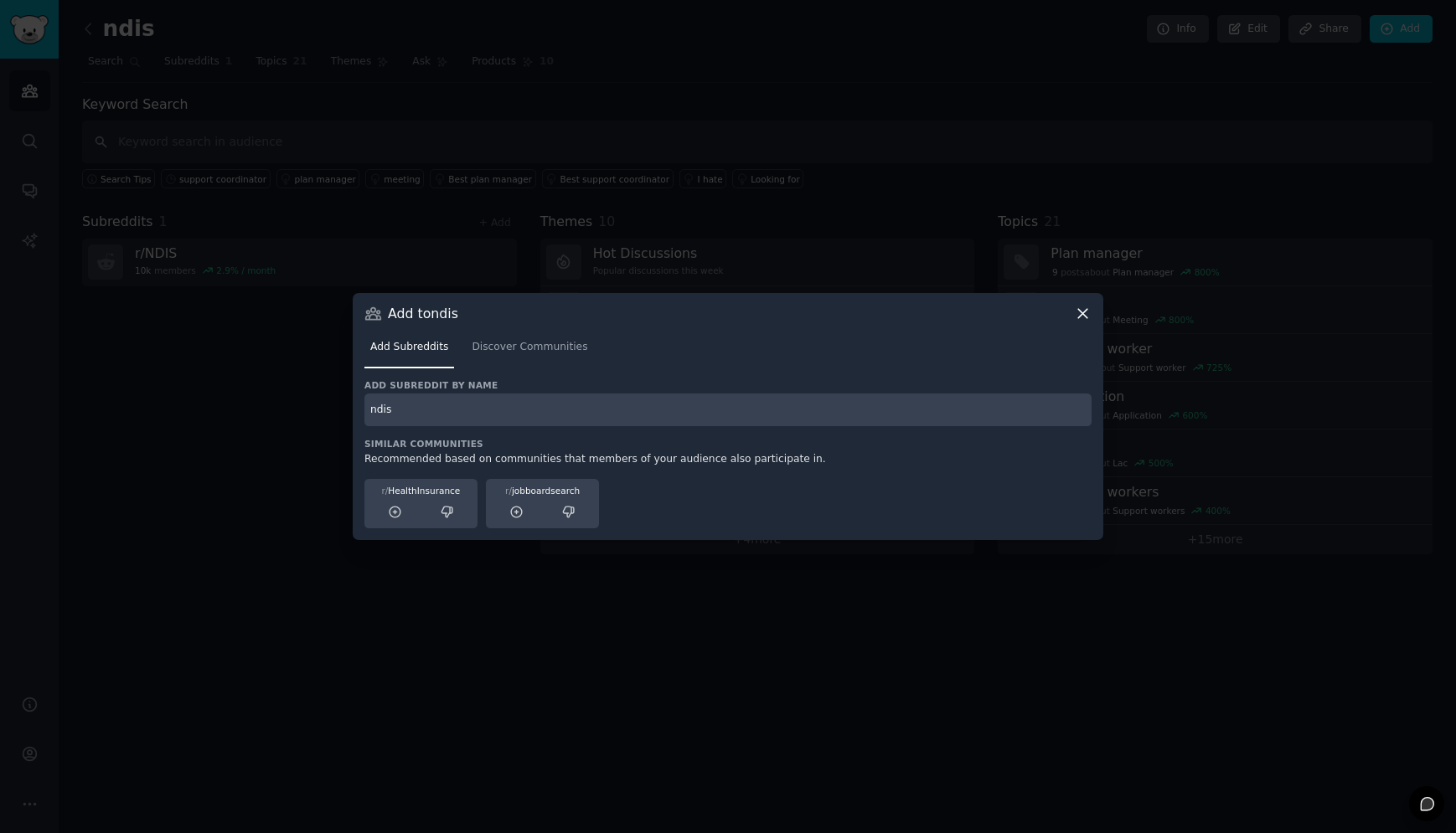
click at [1085, 313] on icon at bounding box center [1082, 313] width 17 height 17
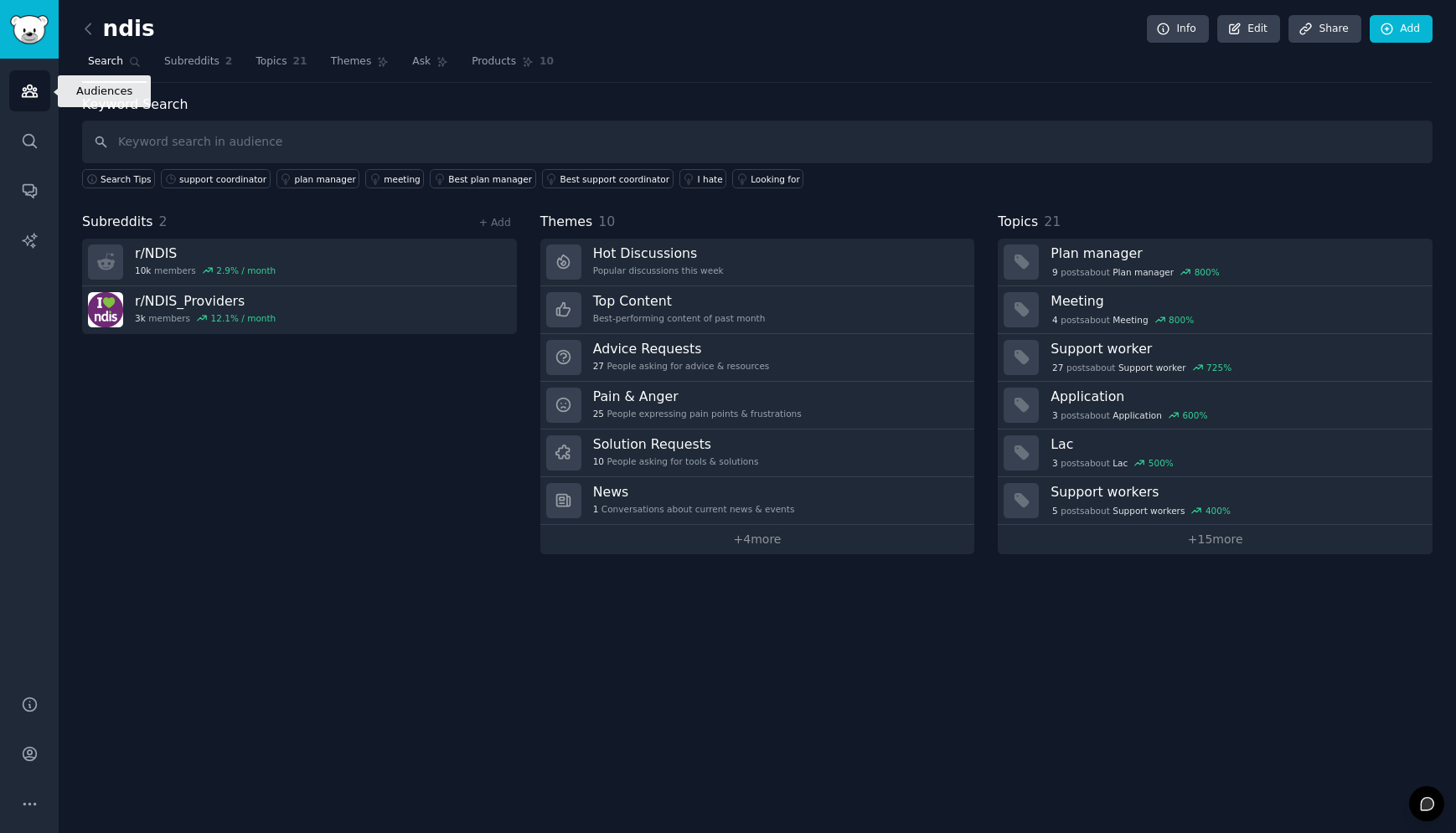
click at [17, 92] on link "Audiences" at bounding box center [29, 91] width 41 height 41
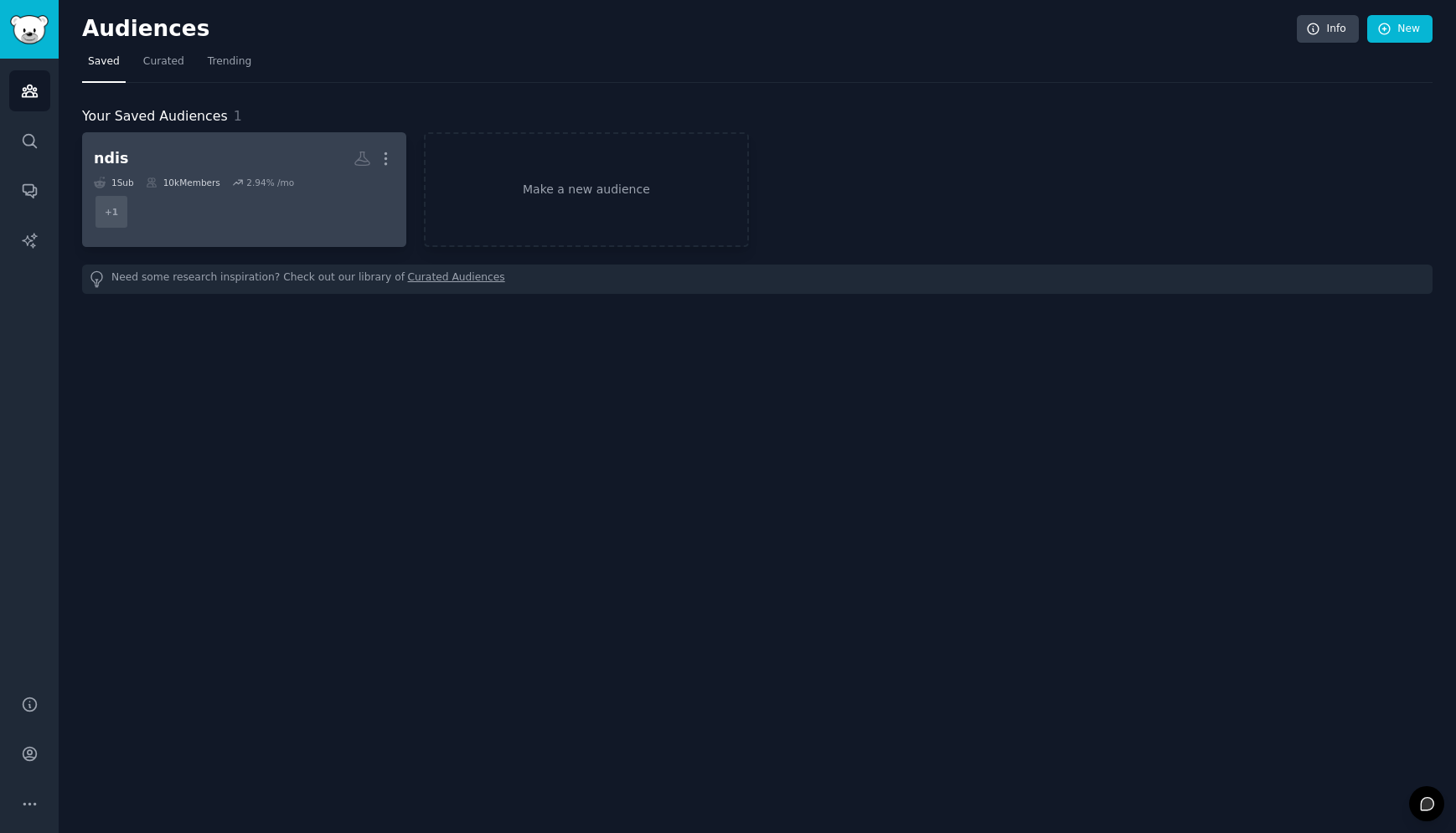
click at [185, 160] on h2 "ndis More" at bounding box center [244, 159] width 301 height 29
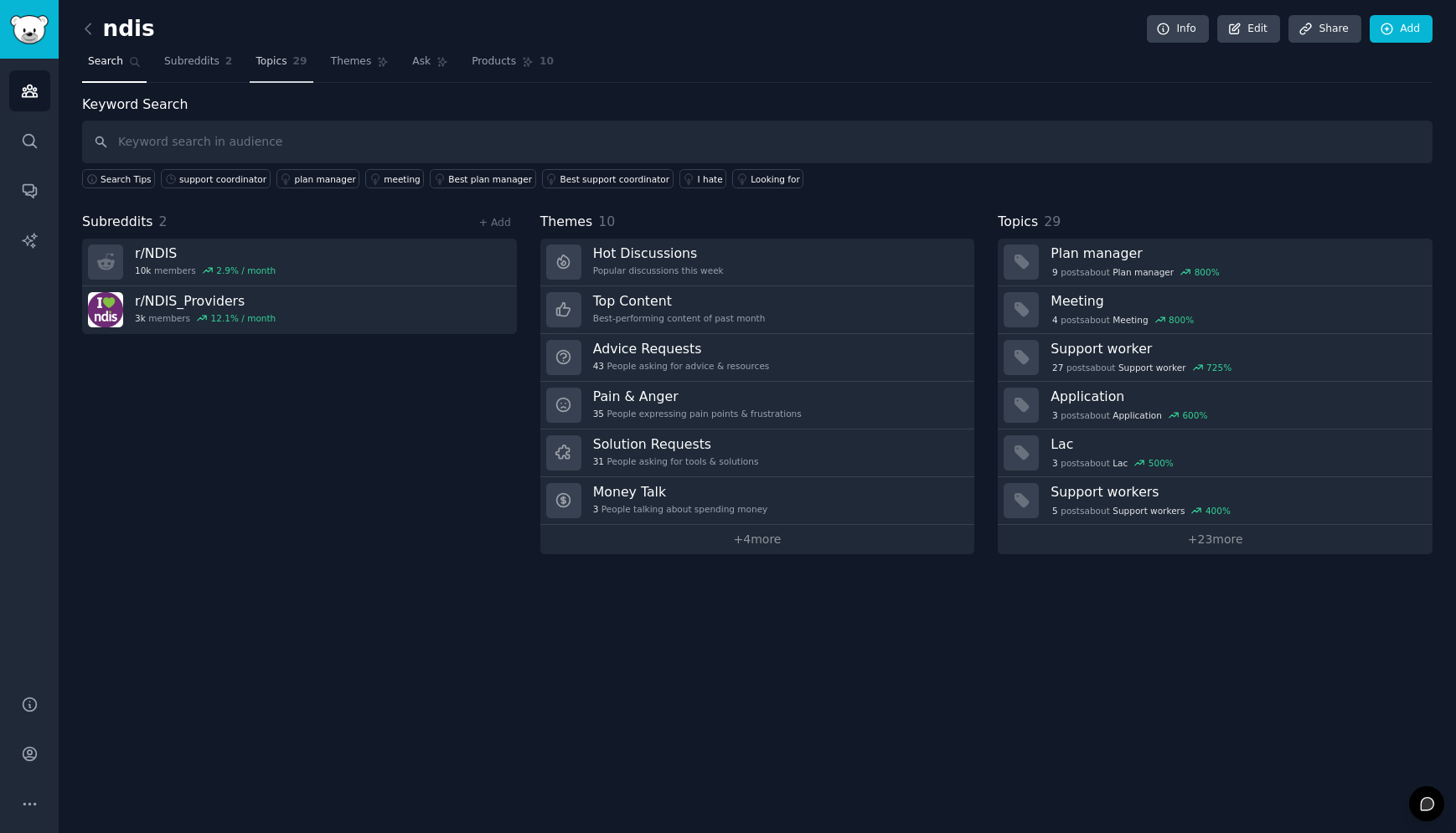
click at [271, 58] on span "Topics" at bounding box center [271, 61] width 31 height 15
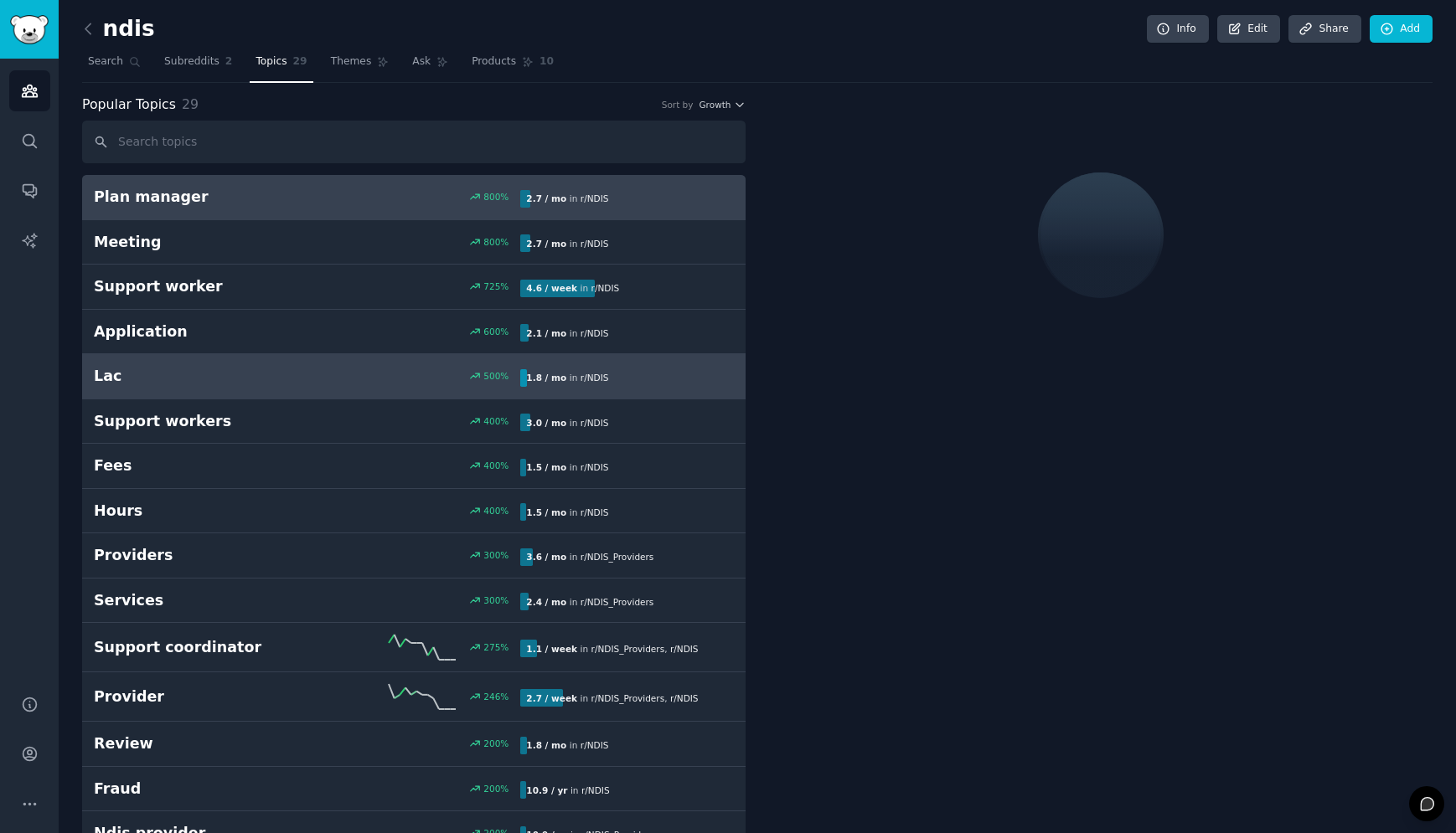
scroll to position [168, 0]
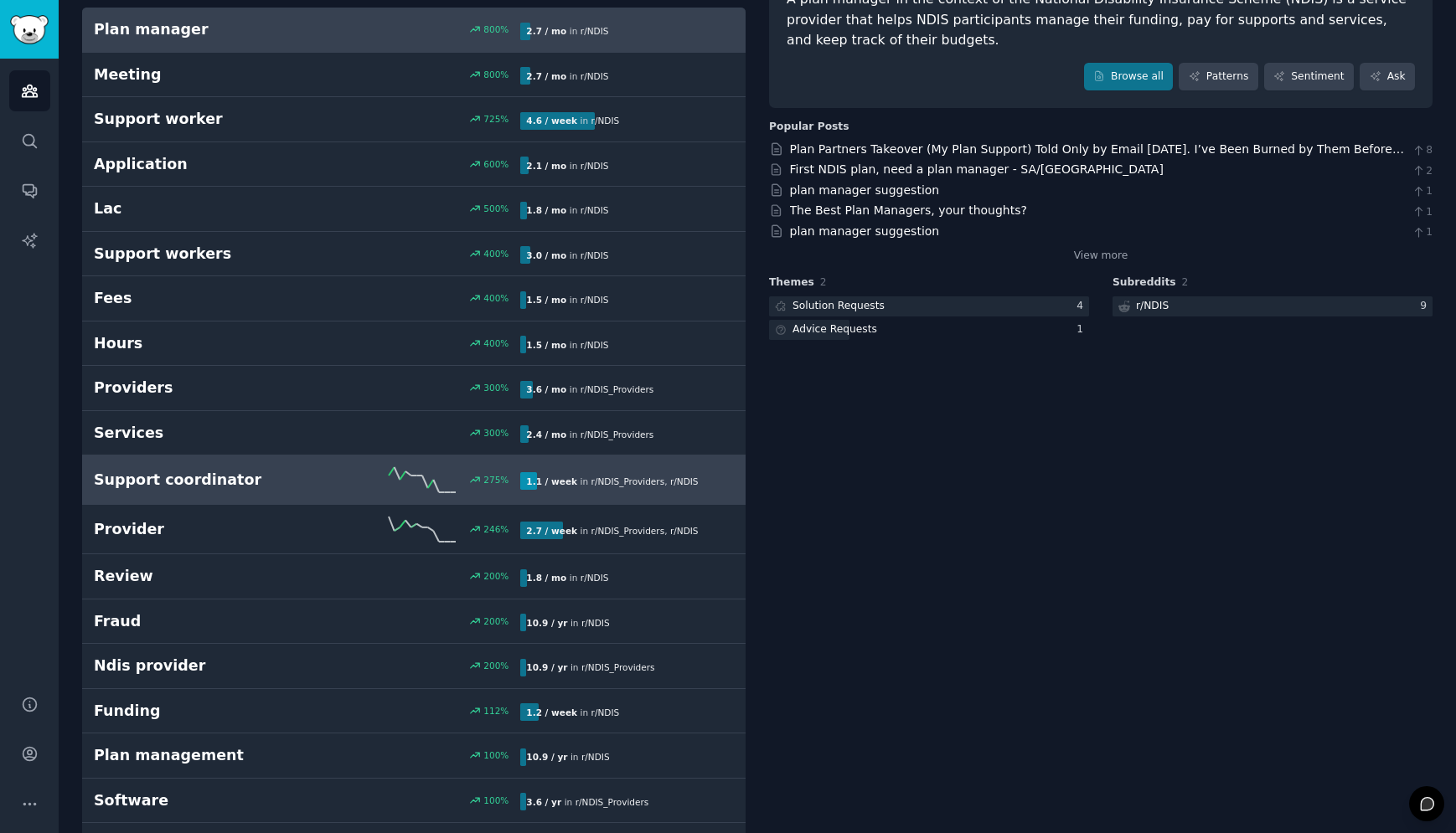
click at [237, 475] on h2 "Support coordinator" at bounding box center [200, 480] width 214 height 21
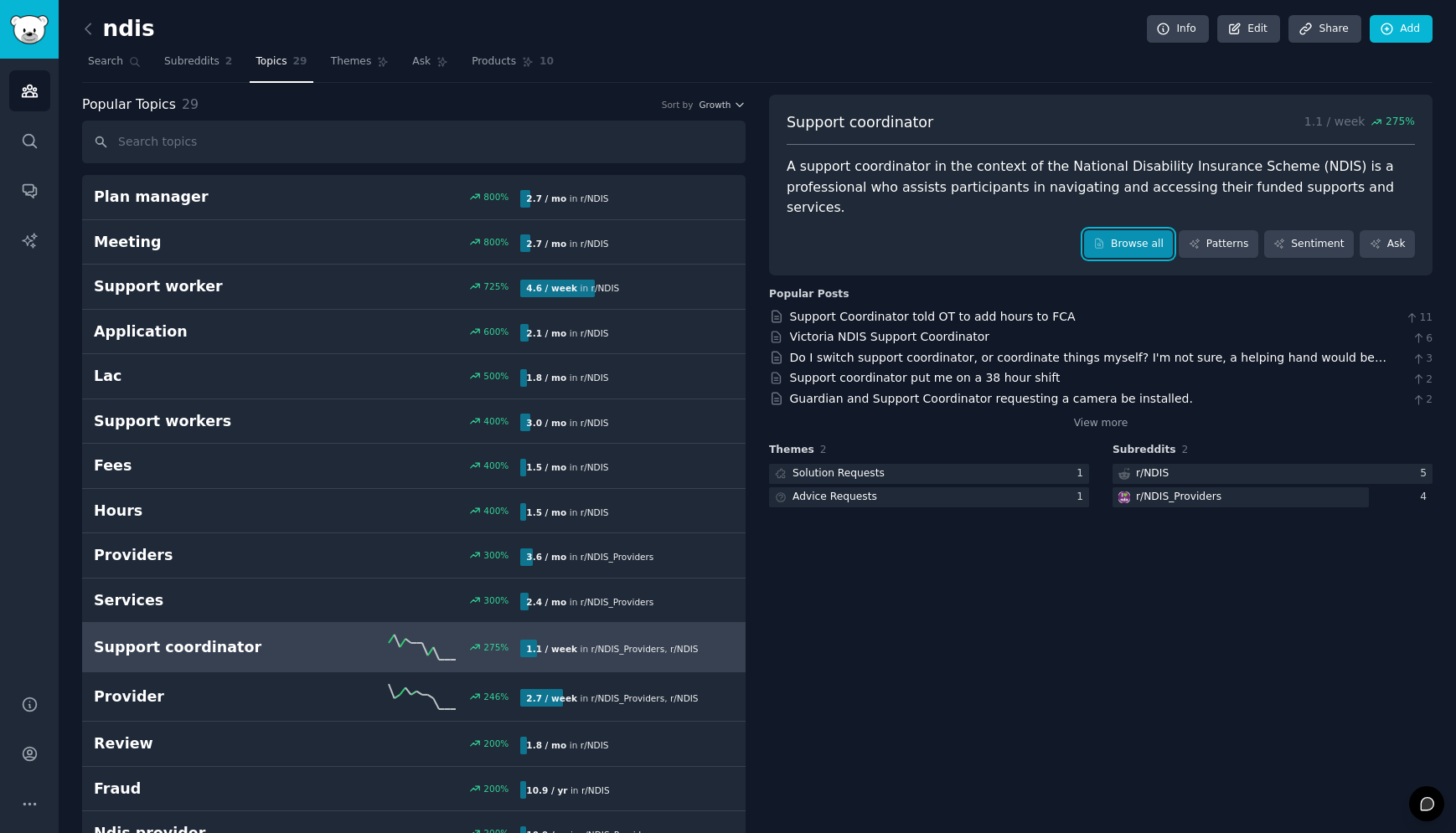
click at [1156, 230] on link "Browse all" at bounding box center [1128, 244] width 90 height 28
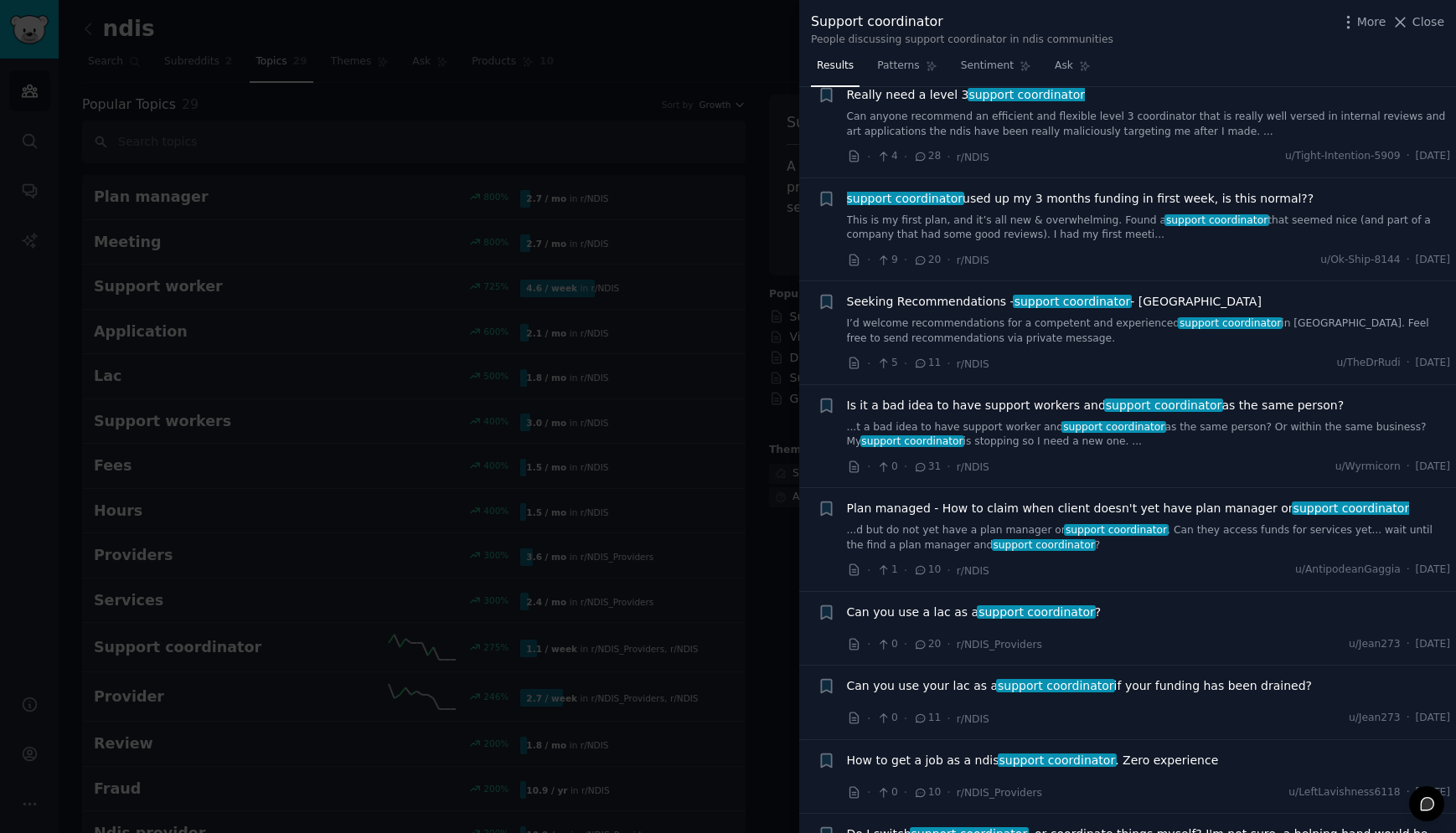
scroll to position [457, 0]
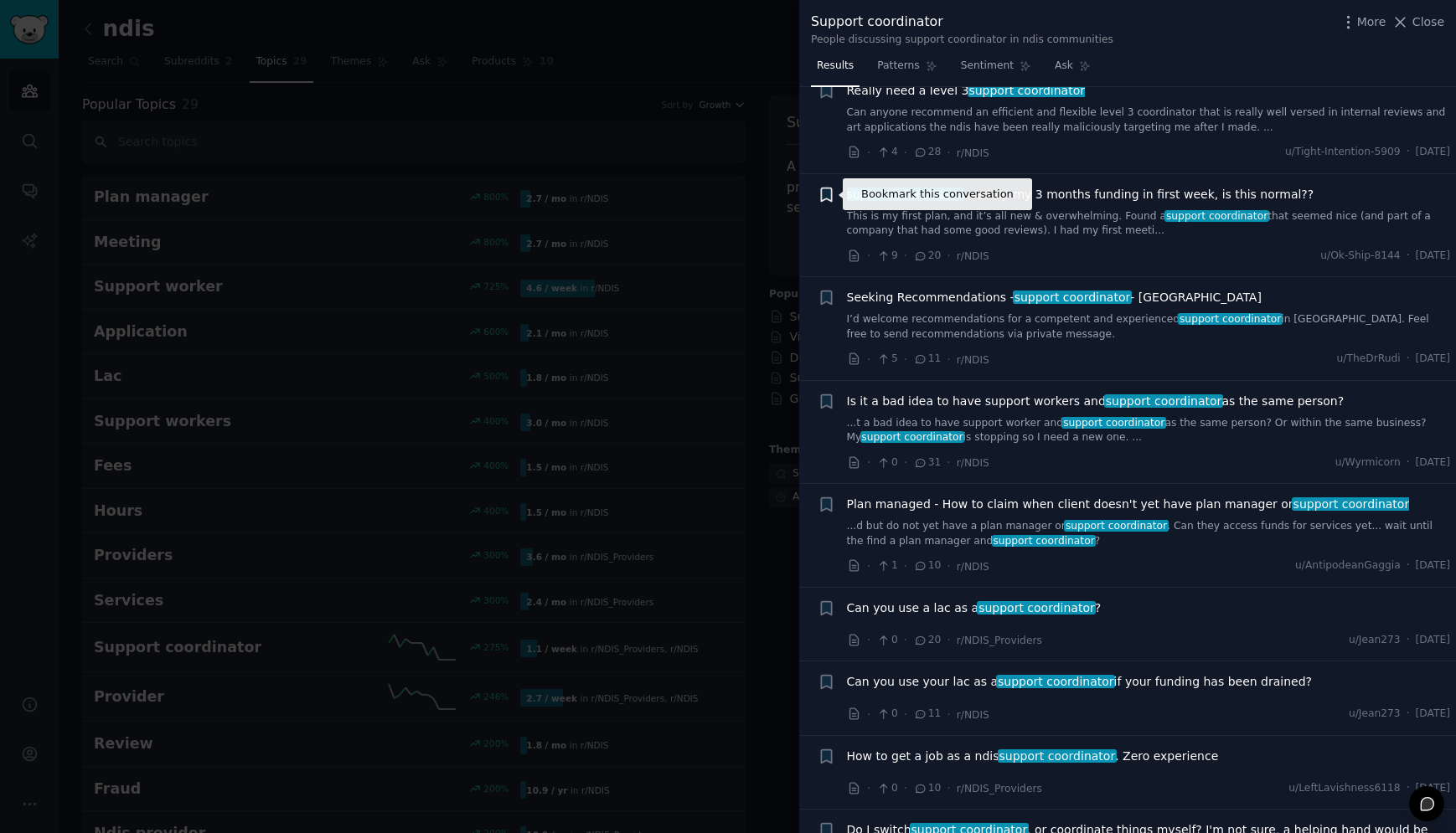
click at [828, 193] on icon "button" at bounding box center [826, 194] width 10 height 14
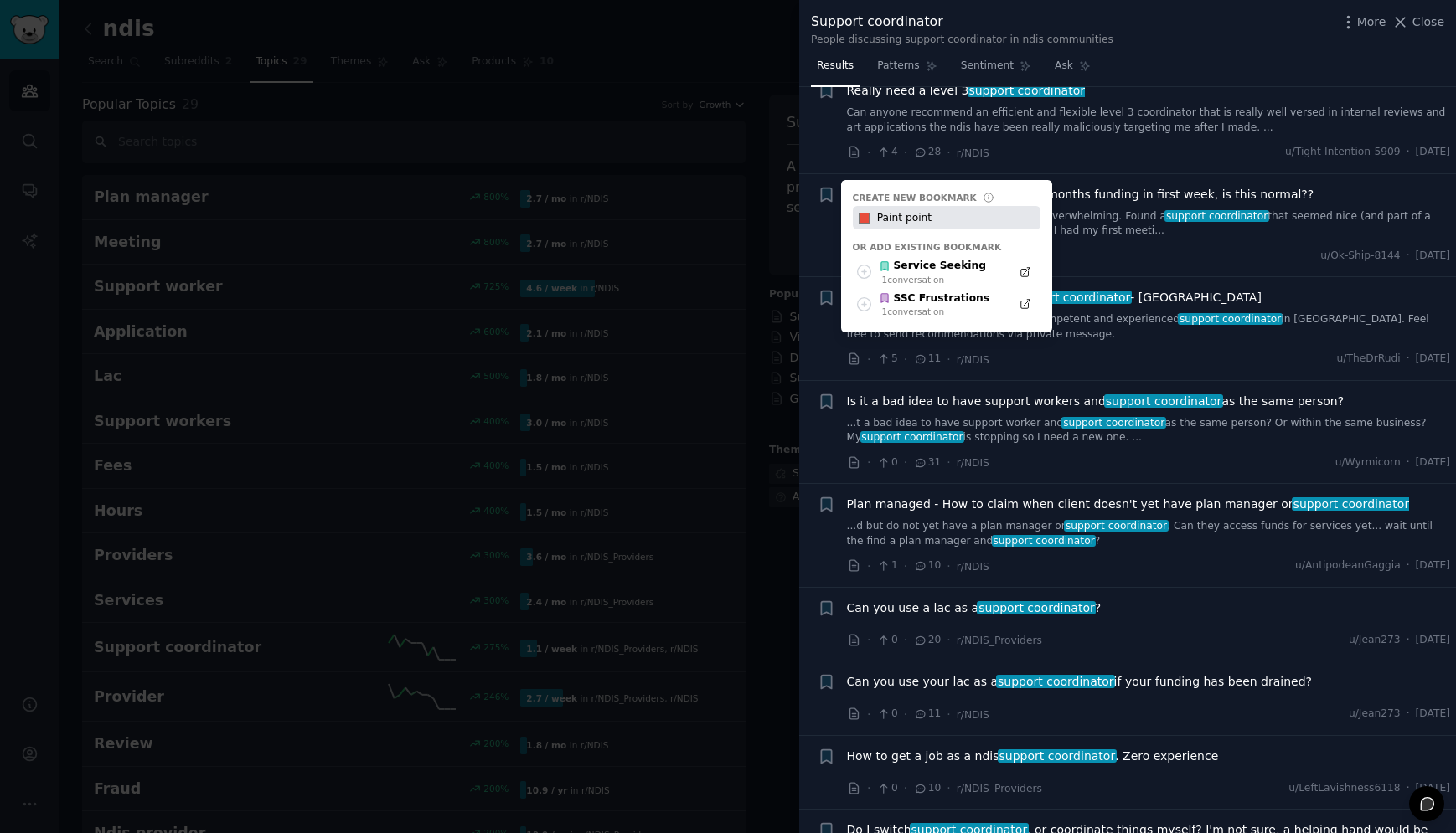
type input "Paint point"
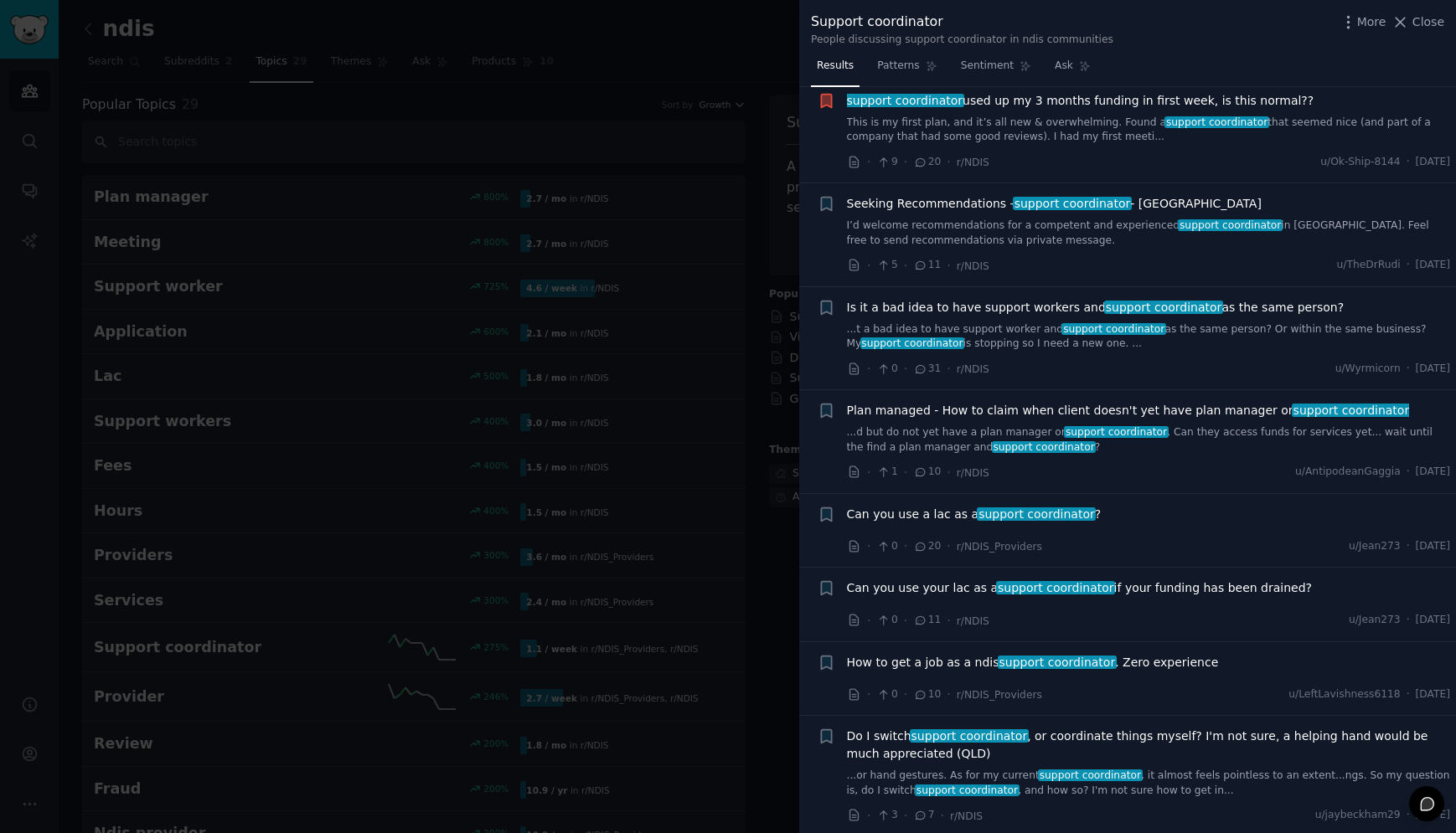
scroll to position [0, 0]
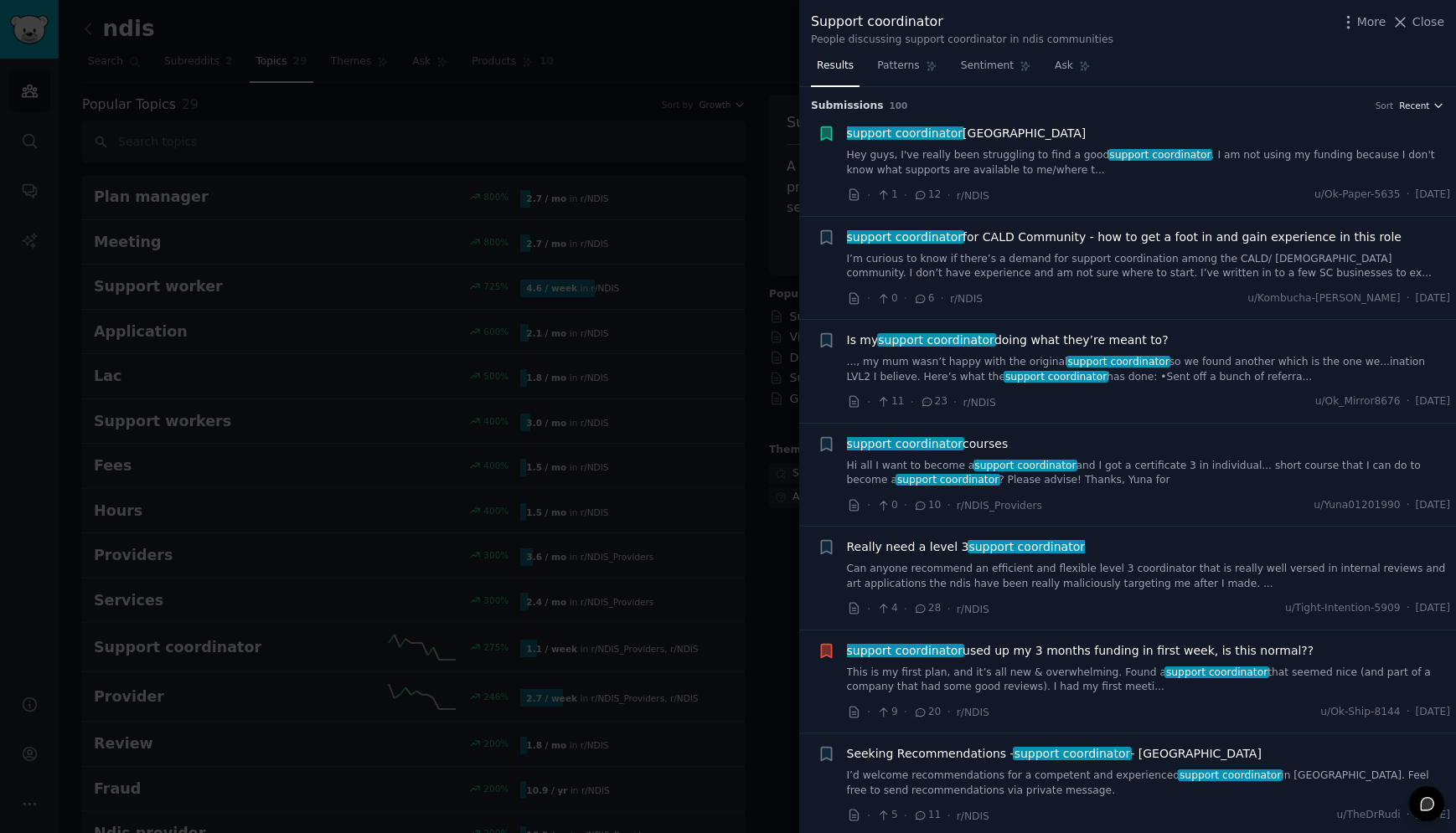
click at [1426, 104] on button "Recent" at bounding box center [1420, 106] width 45 height 12
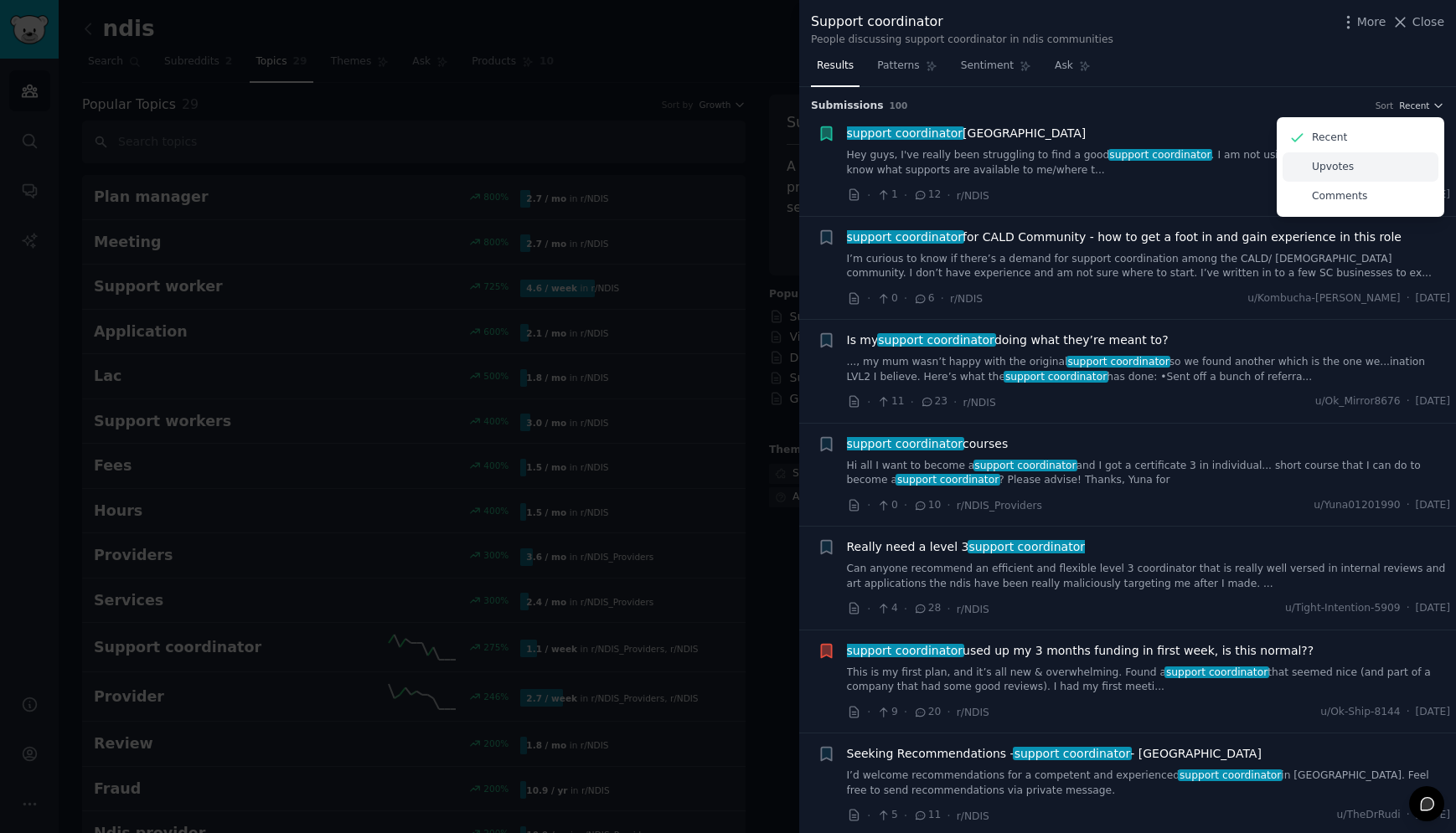
click at [1352, 170] on div "Upvotes" at bounding box center [1361, 167] width 156 height 29
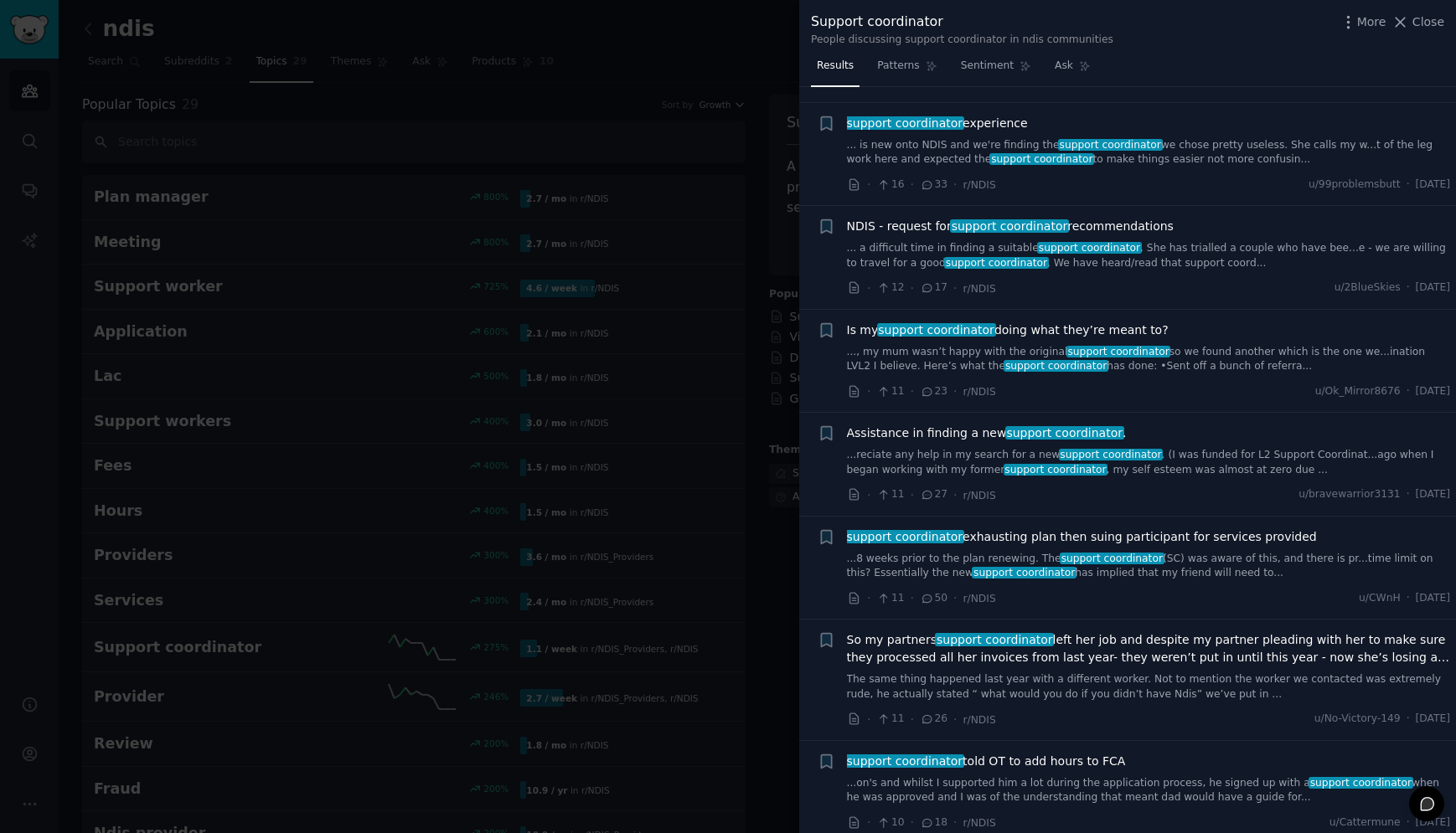
scroll to position [117, 0]
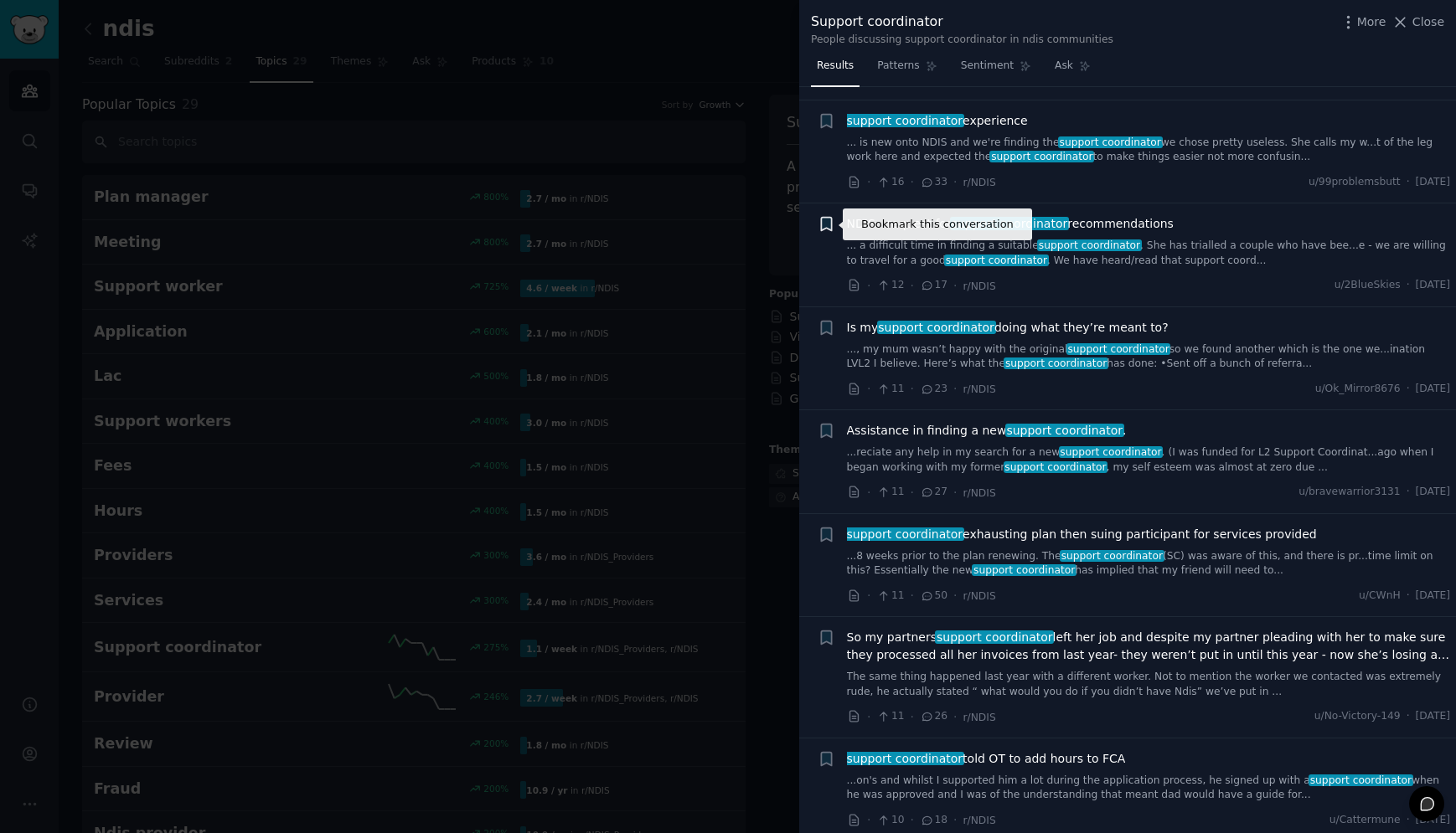
click at [818, 220] on icon "button" at bounding box center [826, 224] width 17 height 17
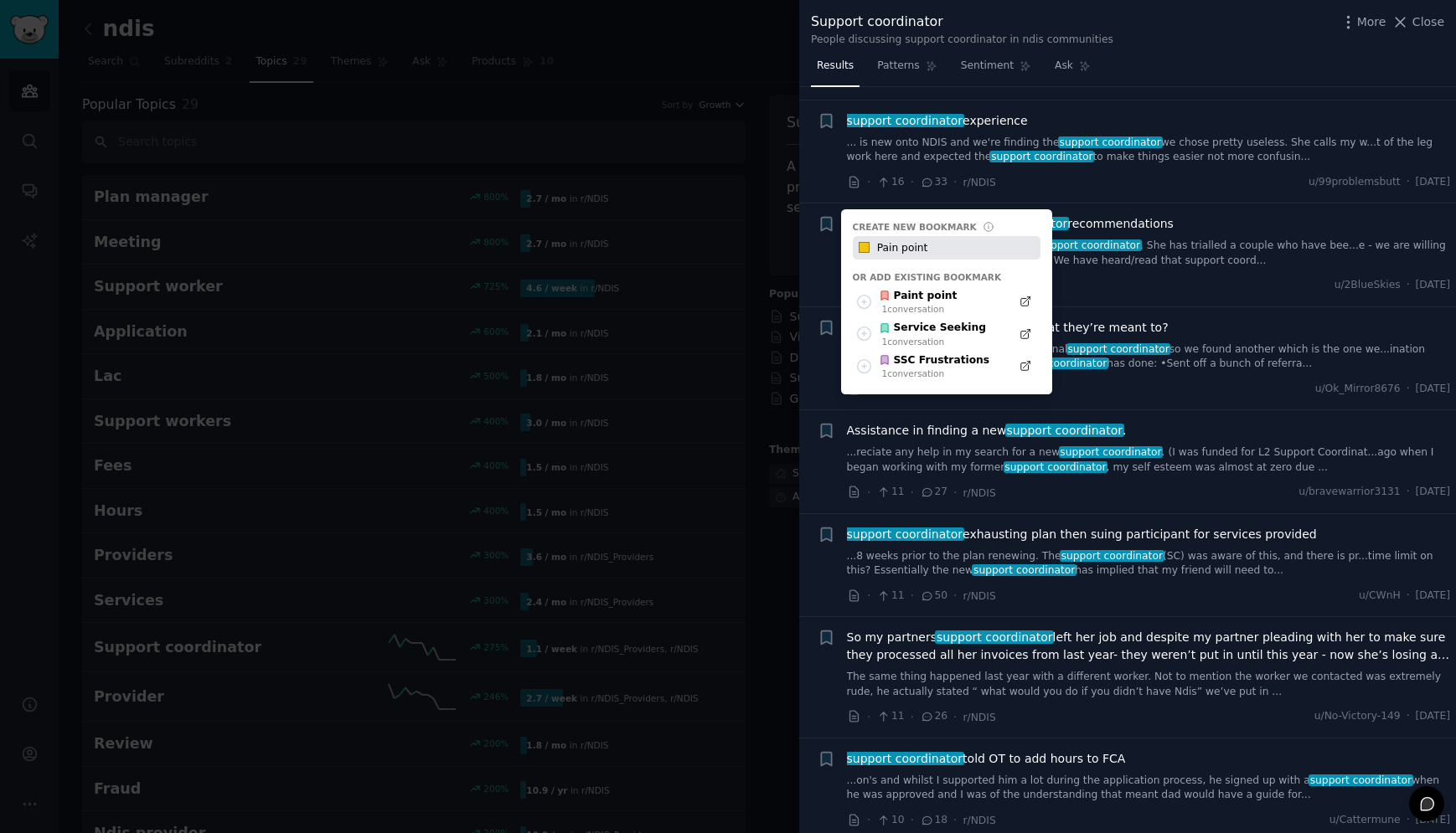
type input "Pain point"
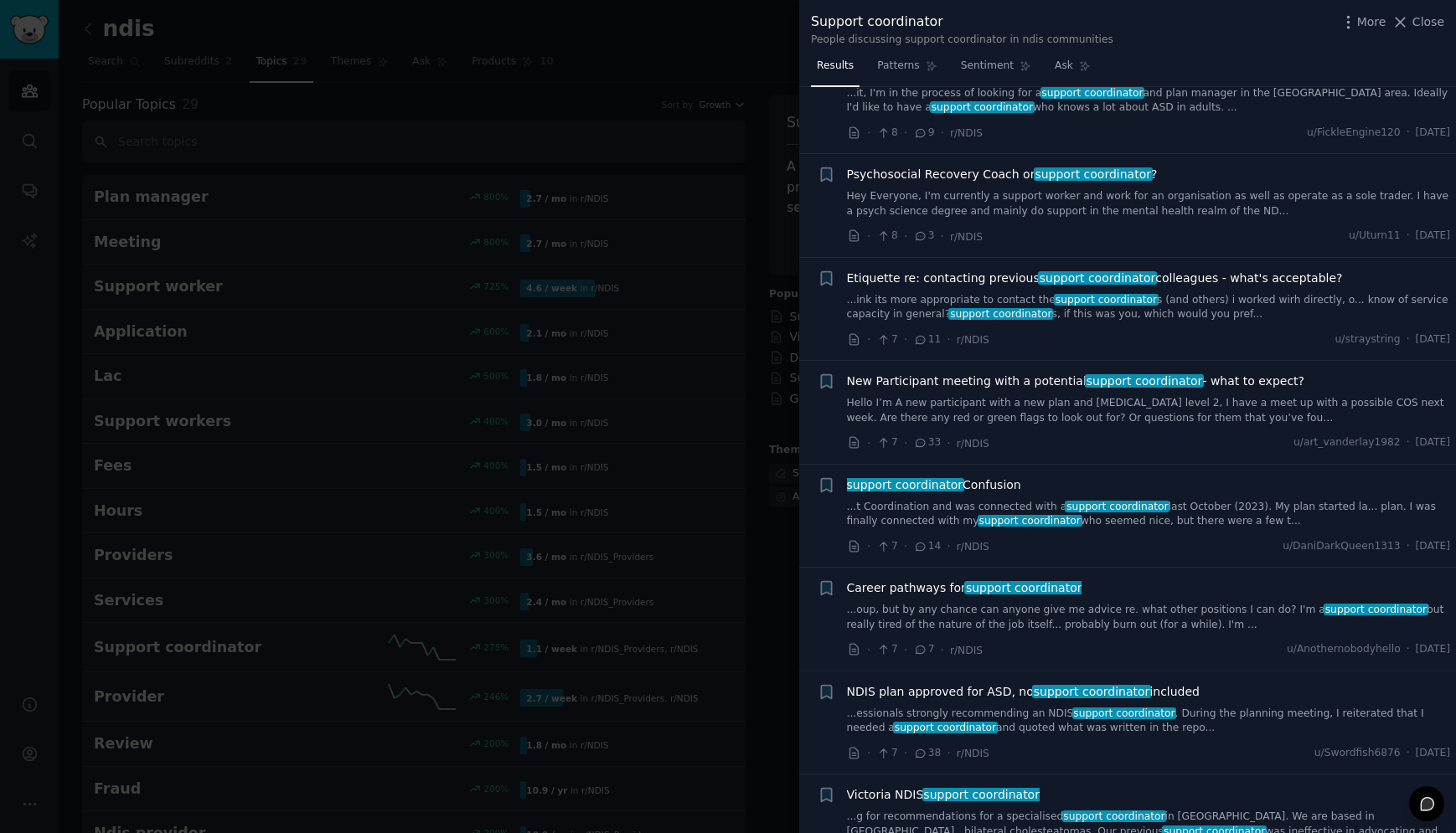
scroll to position [1346, 0]
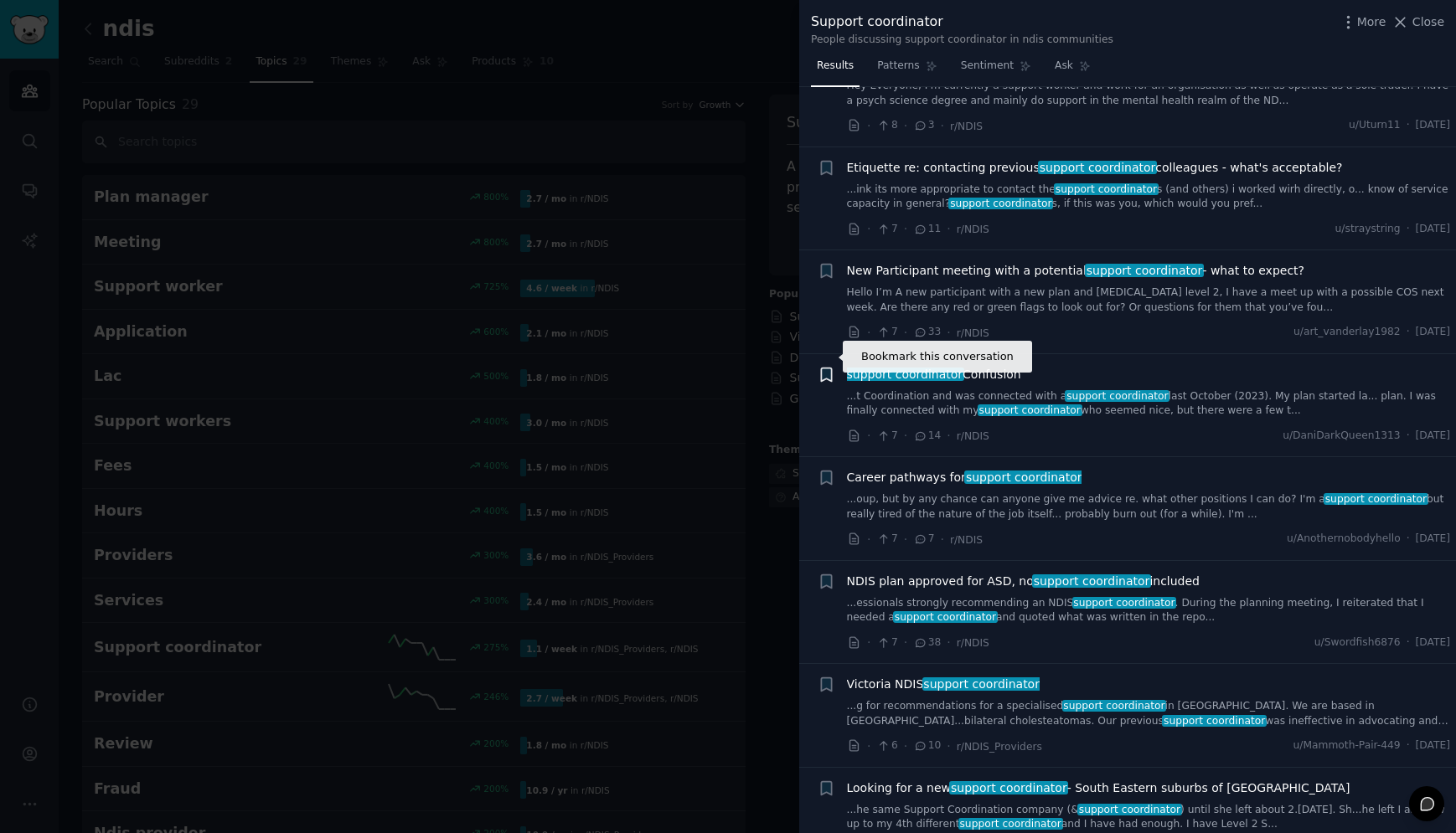
click at [822, 368] on icon "button" at bounding box center [826, 374] width 10 height 14
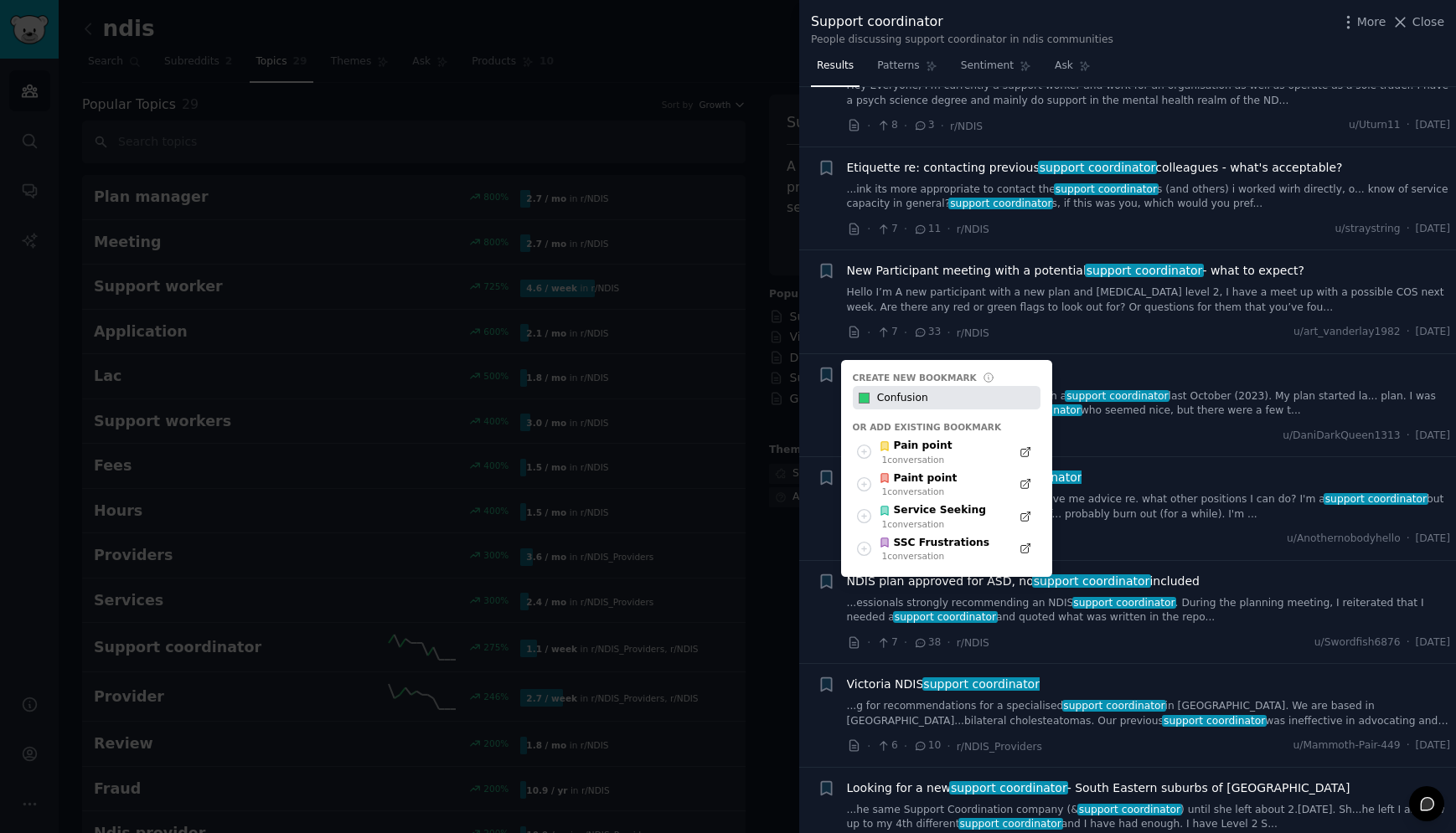
type input "Confusion"
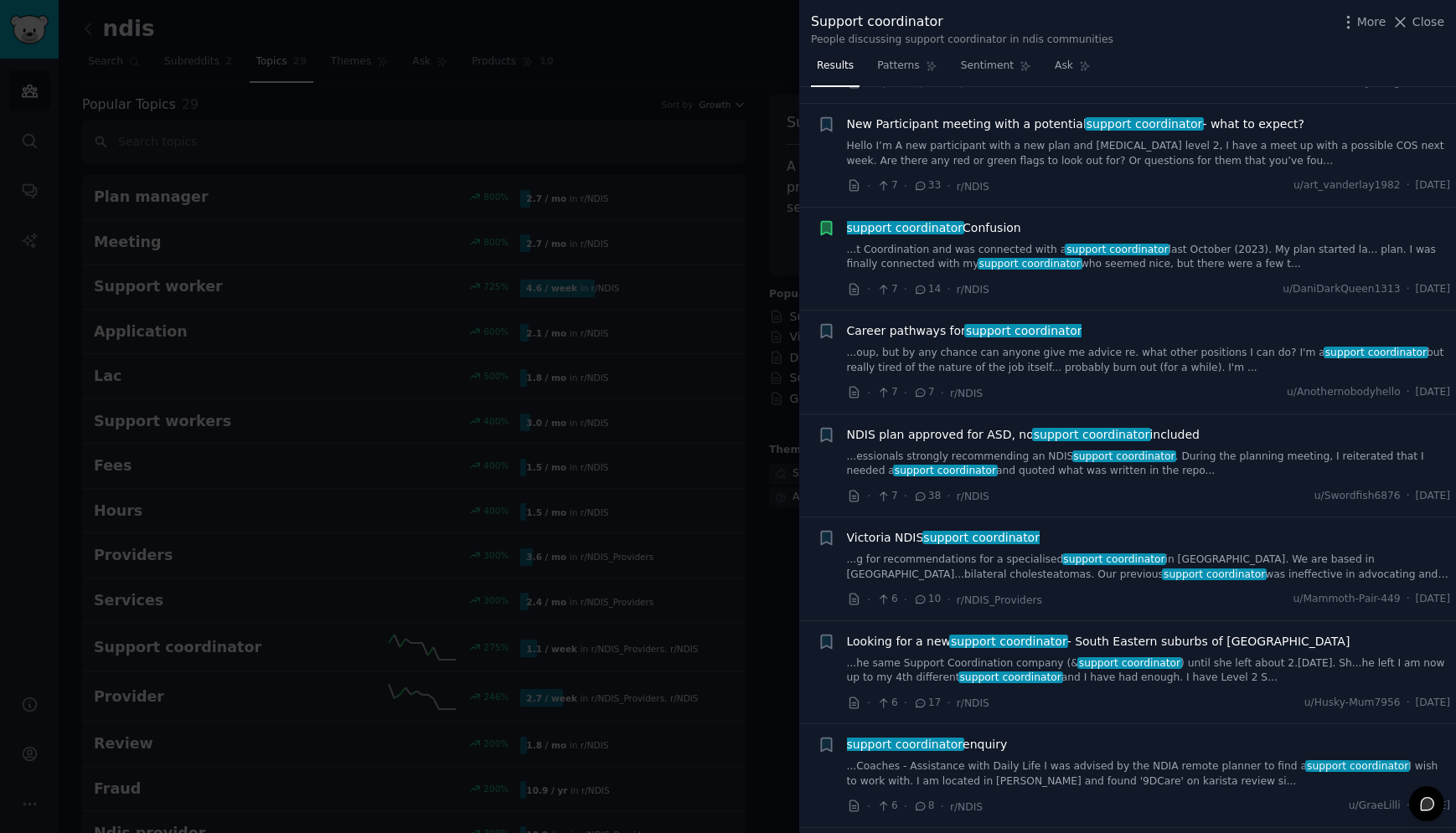
scroll to position [1662, 0]
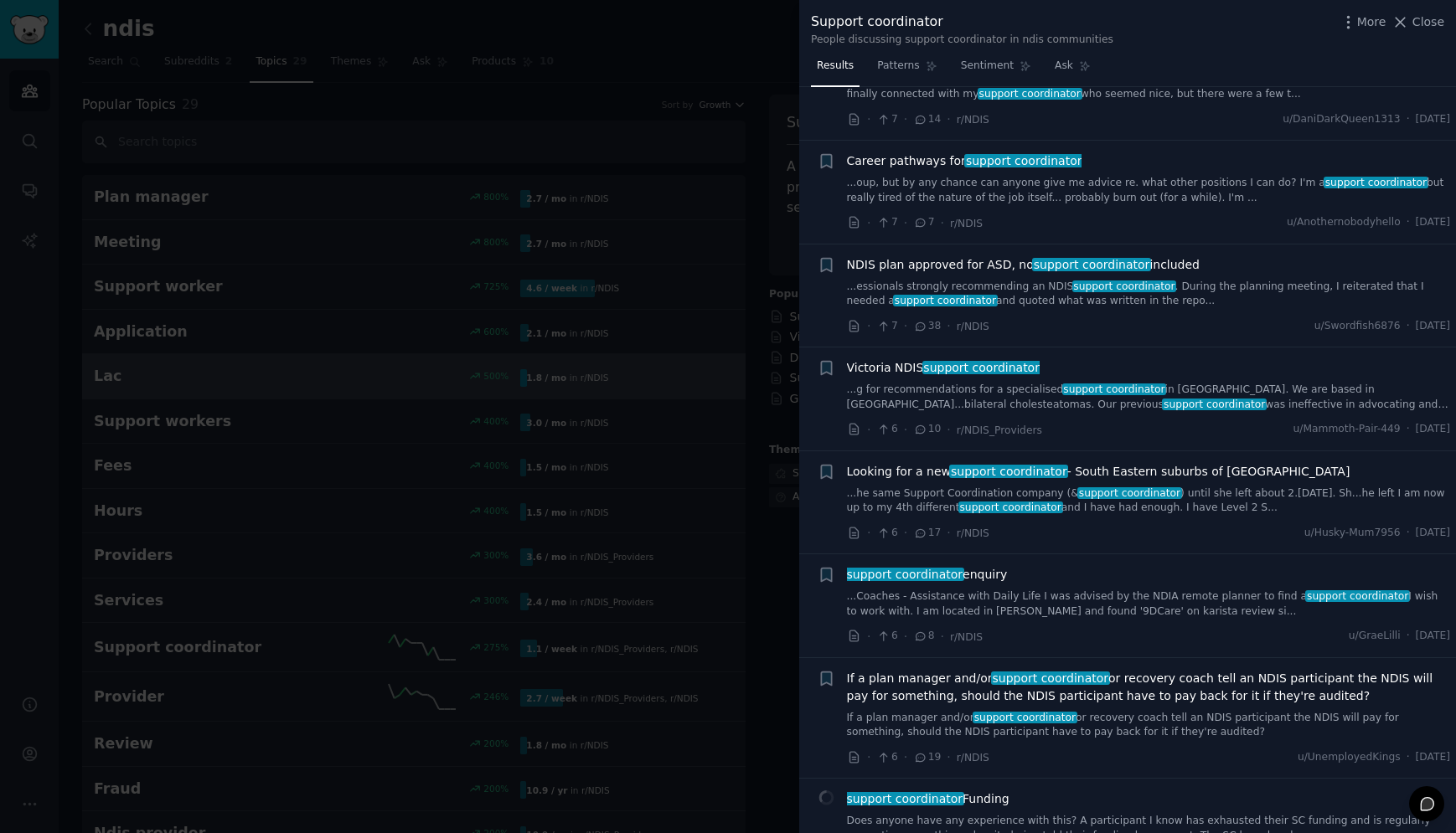
click at [1429, 21] on span "Close" at bounding box center [1428, 22] width 32 height 17
